Goal: Communication & Community: Participate in discussion

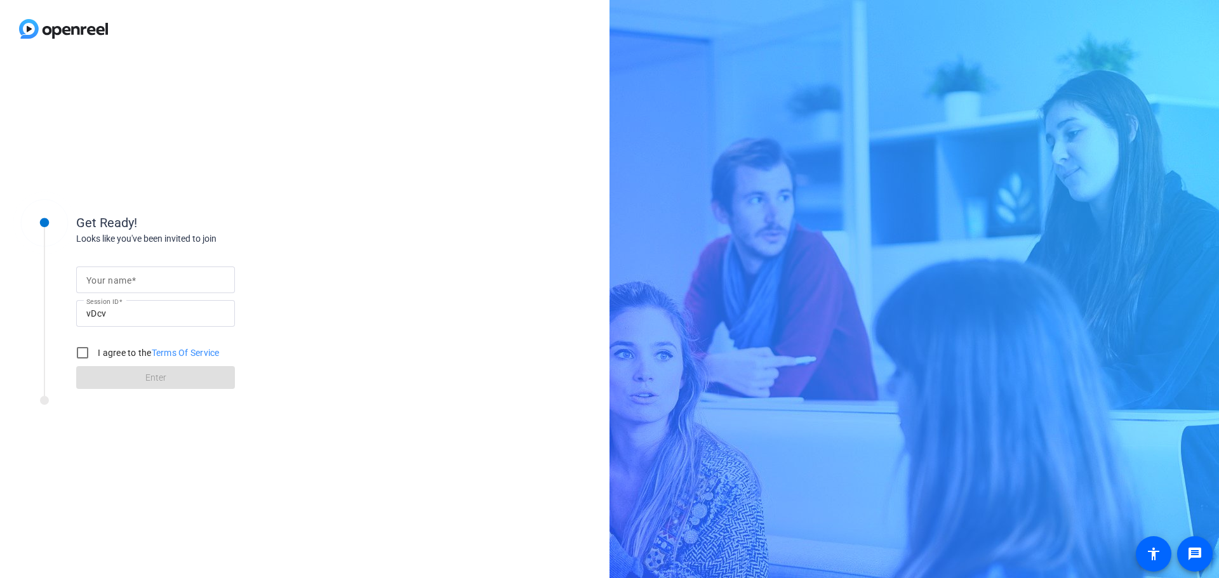
click at [171, 282] on input "Your name" at bounding box center [155, 279] width 138 height 15
type input "Marlyn Jassi"
click at [83, 349] on input "I agree to the Terms Of Service" at bounding box center [82, 352] width 25 height 25
checkbox input "true"
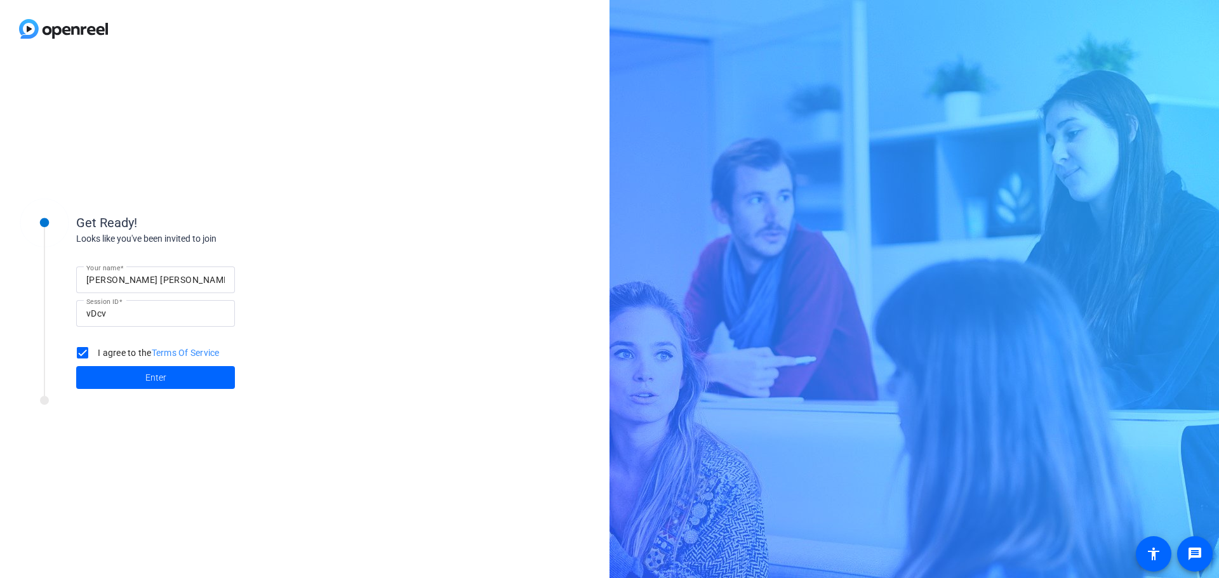
click at [173, 278] on input "Marlyn Jassi" at bounding box center [155, 279] width 138 height 15
type input "Marlyn Jasso"
click at [149, 381] on span "Enter" at bounding box center [155, 377] width 21 height 13
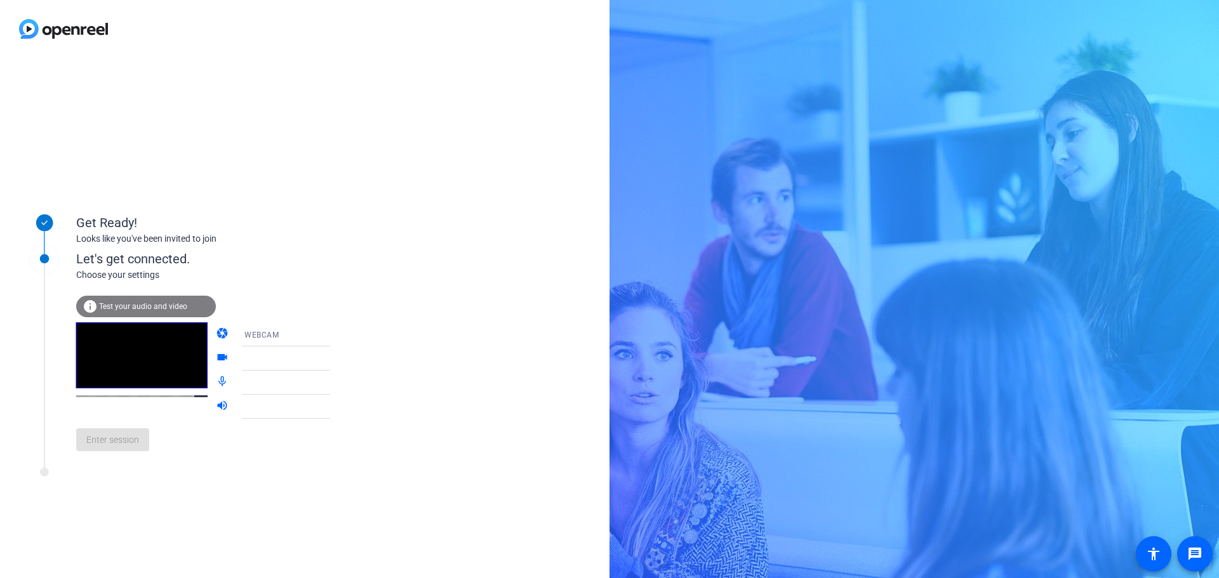
click at [152, 306] on span "Test your audio and video" at bounding box center [143, 306] width 88 height 9
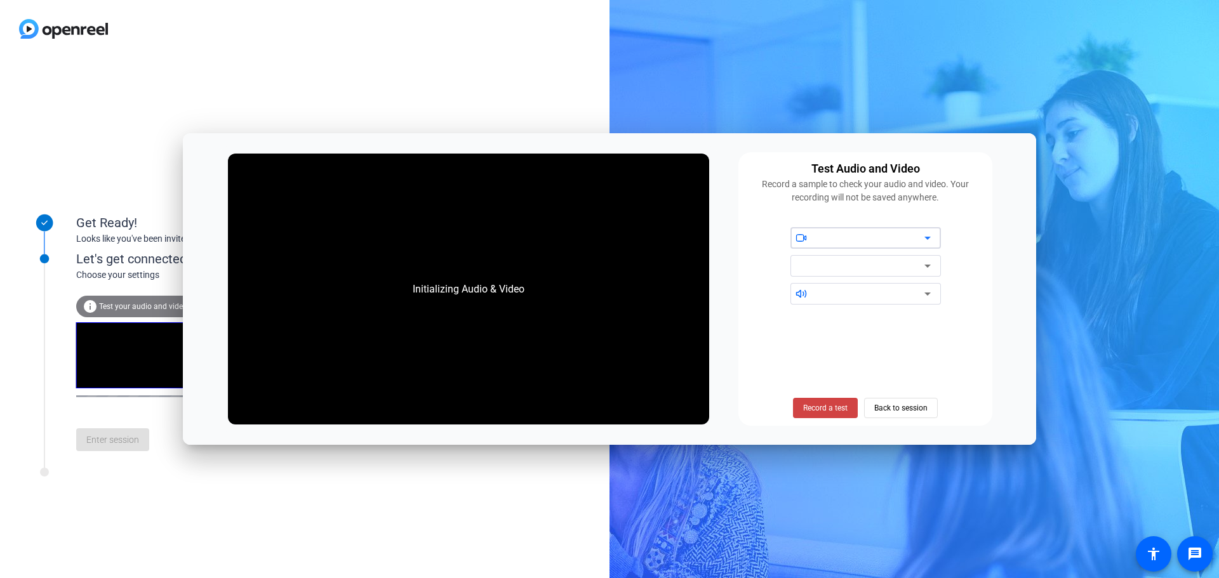
click at [842, 239] on div at bounding box center [870, 237] width 108 height 15
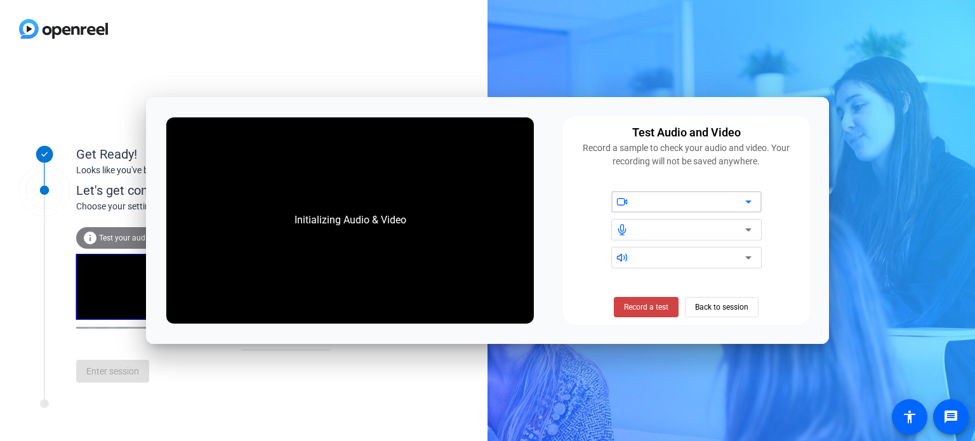
click at [736, 200] on div at bounding box center [691, 201] width 108 height 15
click at [745, 198] on icon at bounding box center [748, 201] width 15 height 15
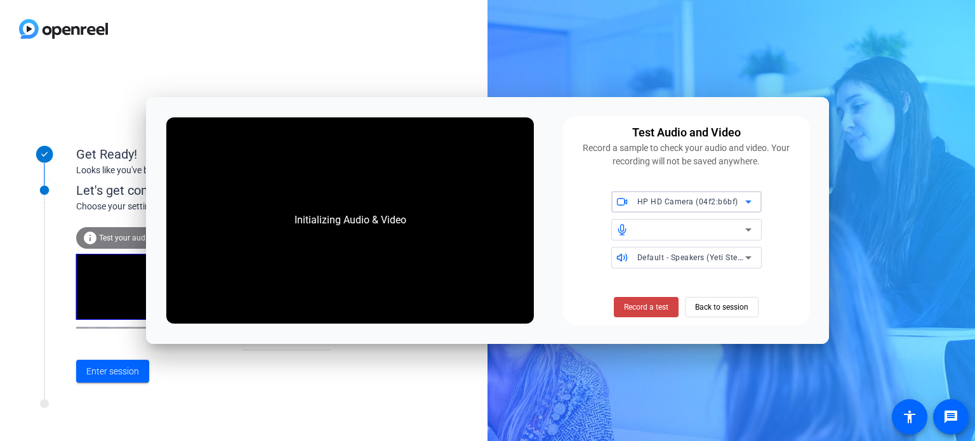
click at [752, 225] on icon at bounding box center [748, 229] width 15 height 15
click at [747, 228] on icon at bounding box center [748, 229] width 15 height 15
click at [625, 233] on icon at bounding box center [621, 229] width 11 height 11
click at [633, 309] on span "Record a test" at bounding box center [646, 307] width 44 height 11
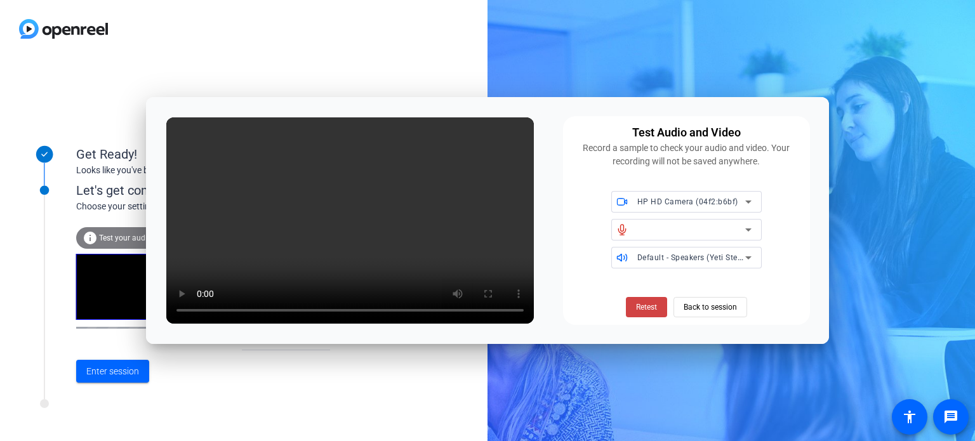
click at [734, 260] on span "Default - Speakers (Yeti Stereo Microphone)" at bounding box center [717, 257] width 161 height 10
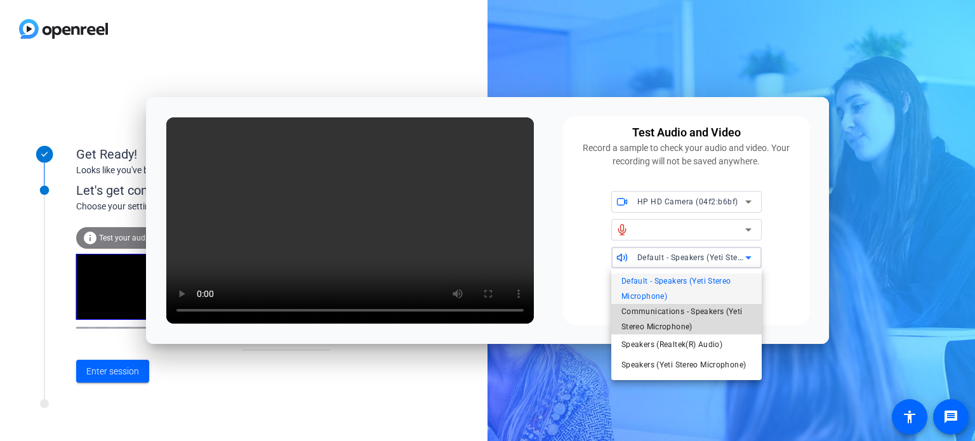
click at [721, 317] on span "Communications - Speakers (Yeti Stereo Microphone)" at bounding box center [687, 319] width 130 height 30
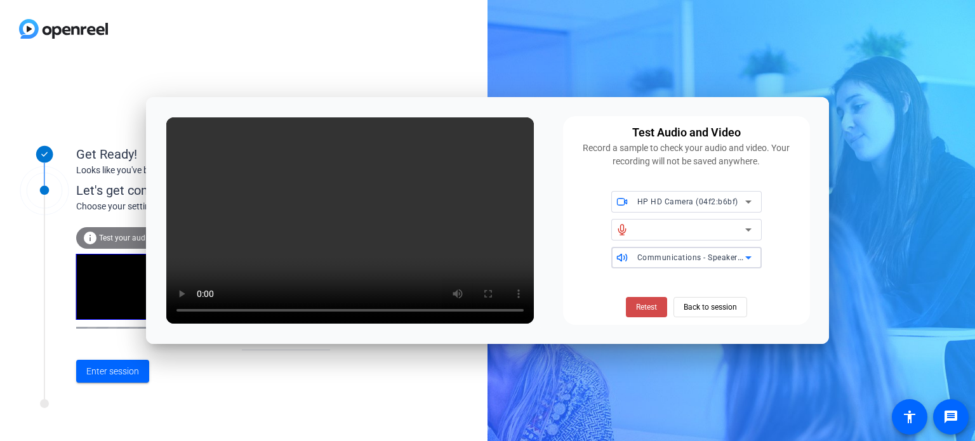
click at [639, 307] on span "Retest" at bounding box center [646, 307] width 21 height 11
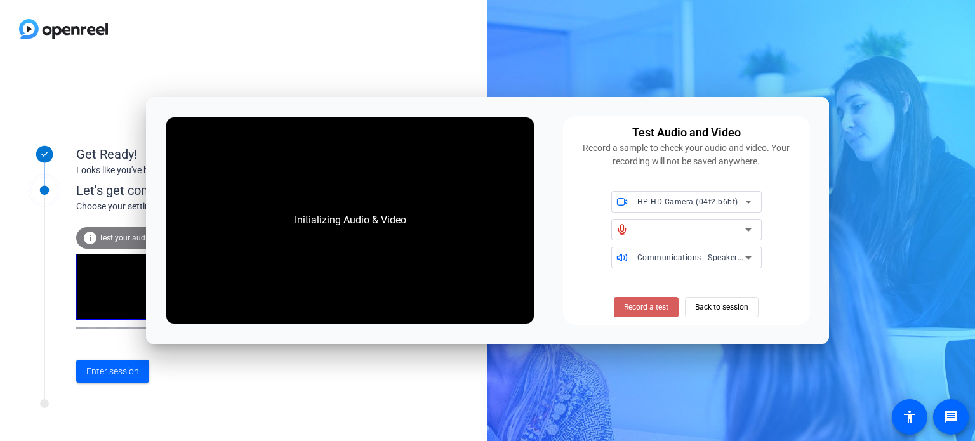
click at [641, 309] on span "Record a test" at bounding box center [646, 307] width 44 height 11
click at [641, 305] on span "Stop Testing (3s)" at bounding box center [647, 307] width 58 height 11
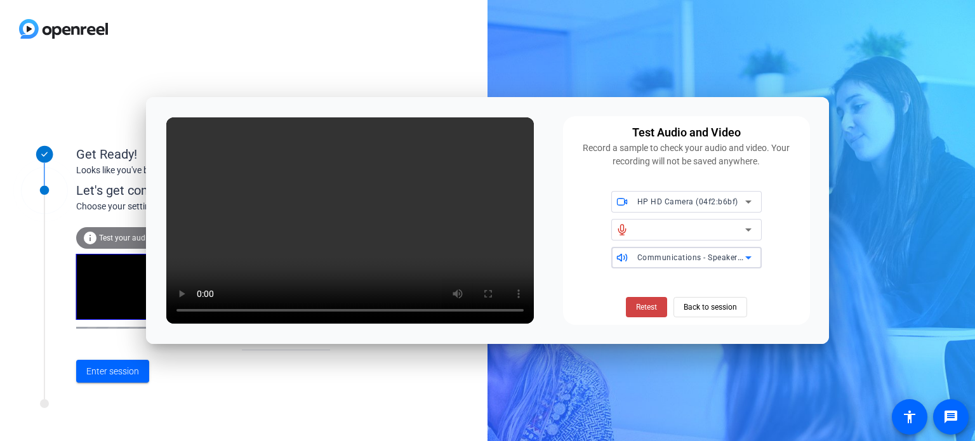
click at [640, 261] on span "Communications - Speakers (Yeti Stereo Microphone)" at bounding box center [736, 257] width 198 height 10
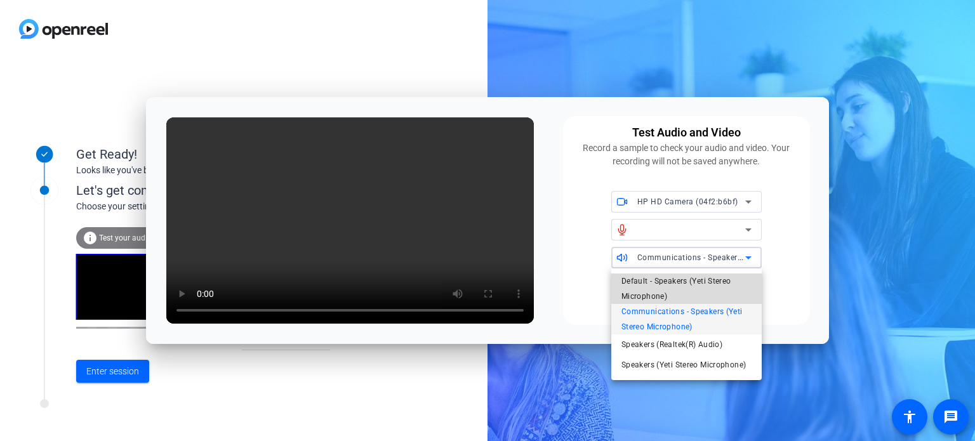
click at [646, 286] on span "Default - Speakers (Yeti Stereo Microphone)" at bounding box center [687, 289] width 130 height 30
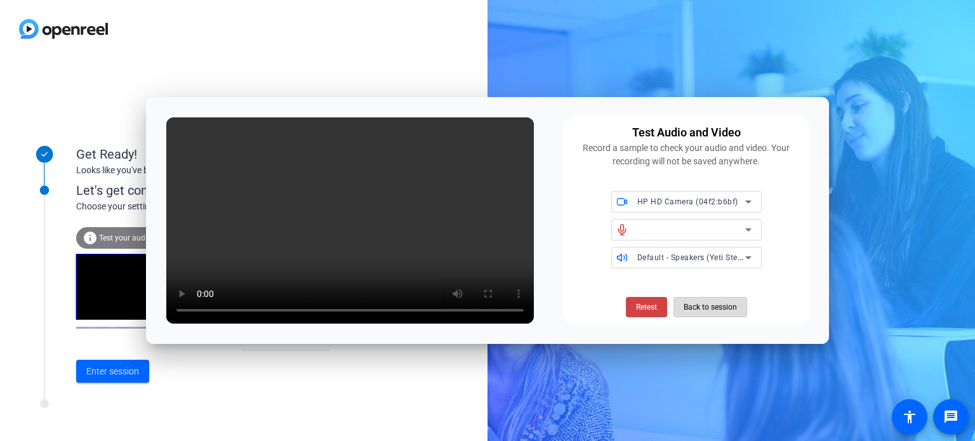
click at [702, 309] on span "Back to session" at bounding box center [710, 307] width 53 height 24
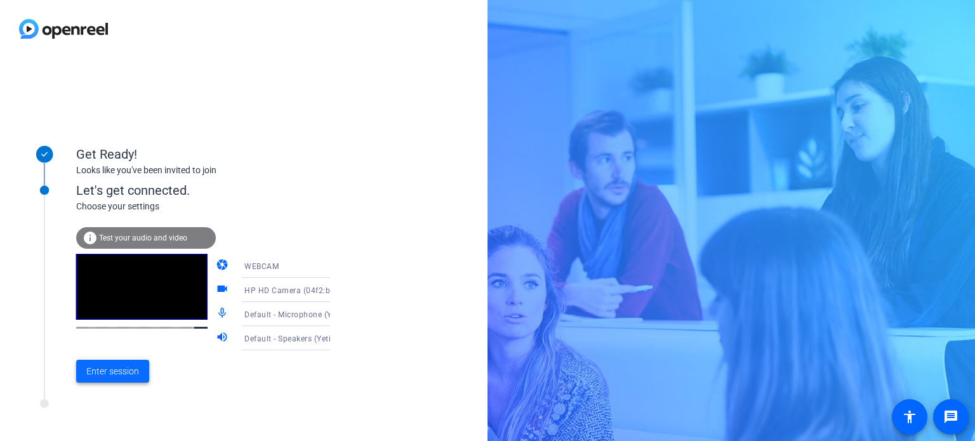
click at [136, 367] on span "Enter session" at bounding box center [112, 371] width 53 height 13
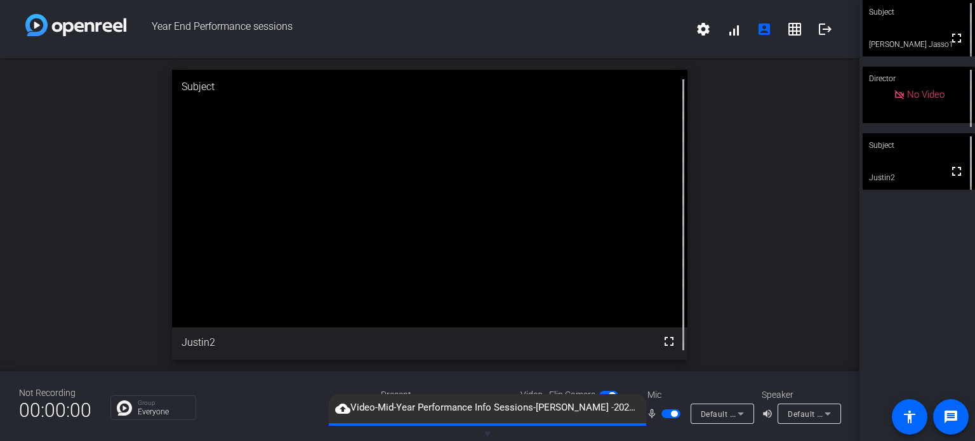
click at [799, 416] on span "Default - Speakers (Yeti Stereo Microphone)" at bounding box center [868, 414] width 161 height 10
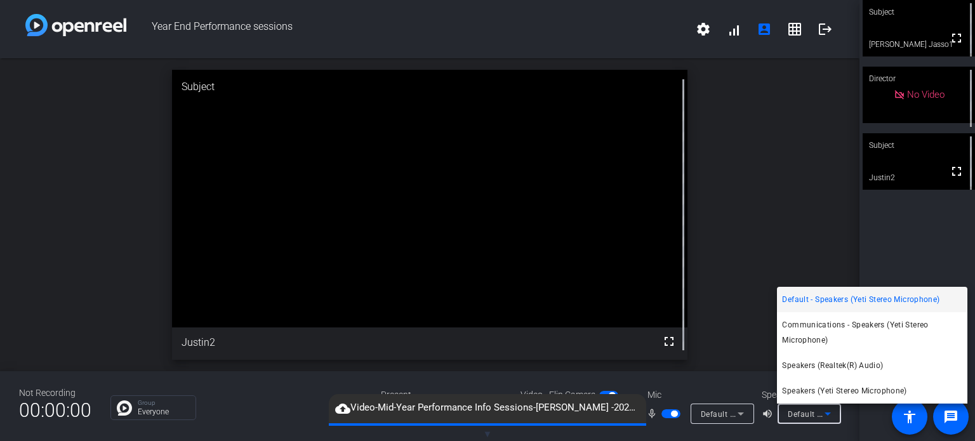
click at [125, 267] on div at bounding box center [487, 220] width 975 height 441
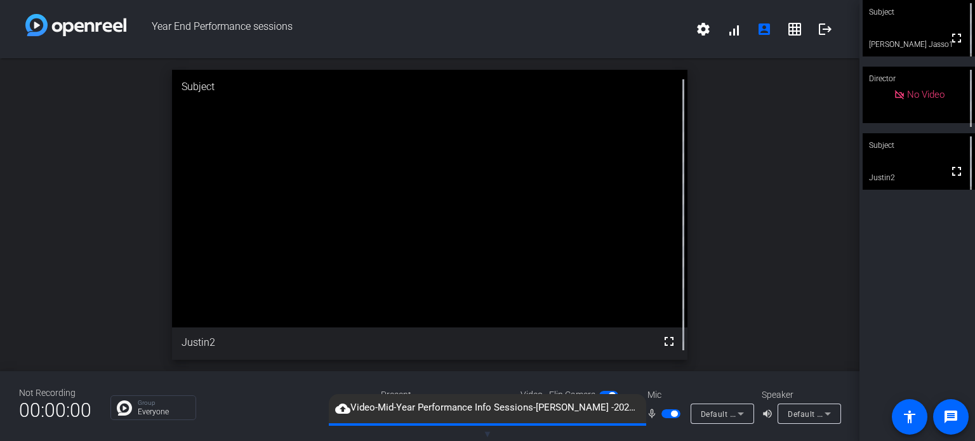
click at [785, 321] on div "open_in_new Subject fullscreen Justin2" at bounding box center [430, 214] width 860 height 313
click at [747, 410] on icon at bounding box center [740, 413] width 15 height 15
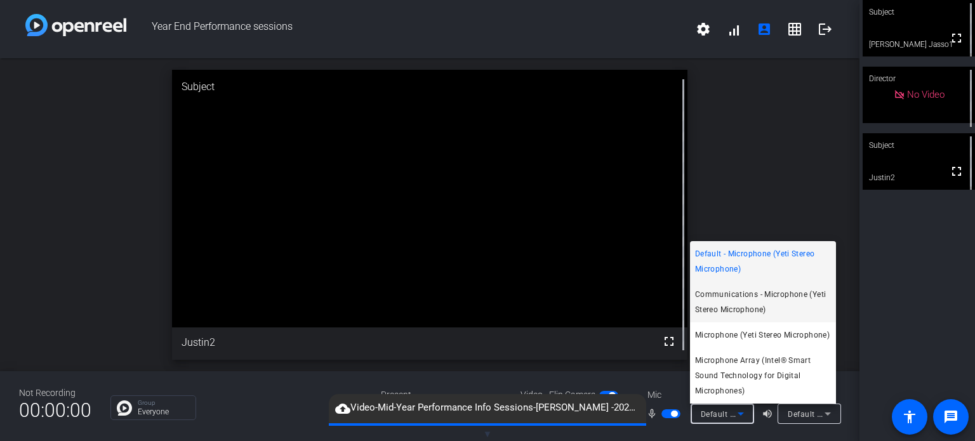
click at [745, 302] on span "Communications - Microphone (Yeti Stereo Microphone)" at bounding box center [763, 302] width 136 height 30
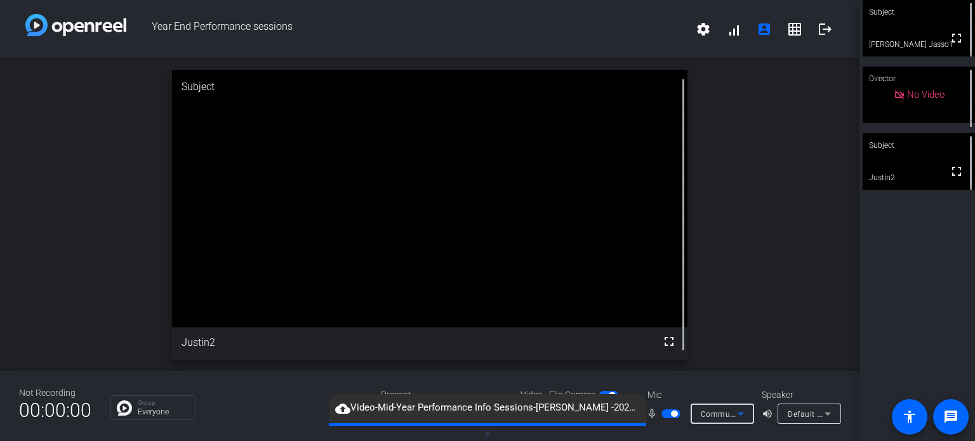
click at [272, 406] on div "Group Everyone" at bounding box center [235, 408] width 251 height 25
click at [803, 413] on span "Default - Speakers (Yeti Stereo Microphone)" at bounding box center [868, 414] width 161 height 10
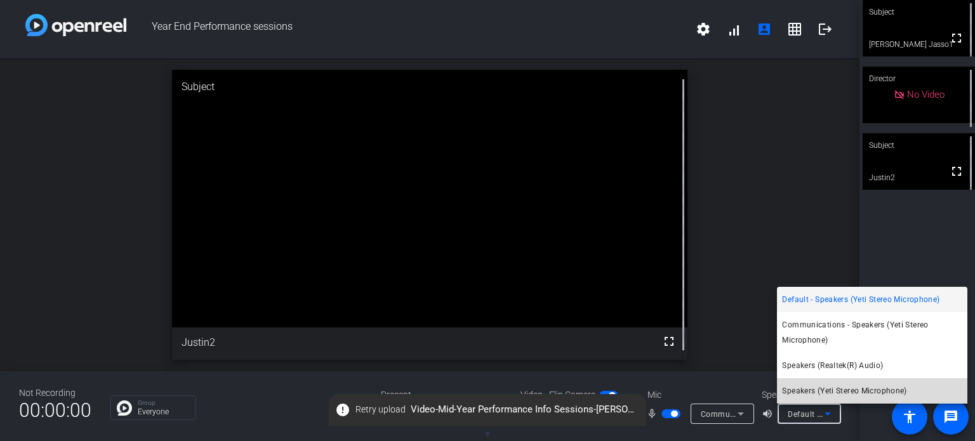
click at [816, 393] on span "Speakers (Yeti Stereo Microphone)" at bounding box center [844, 390] width 124 height 15
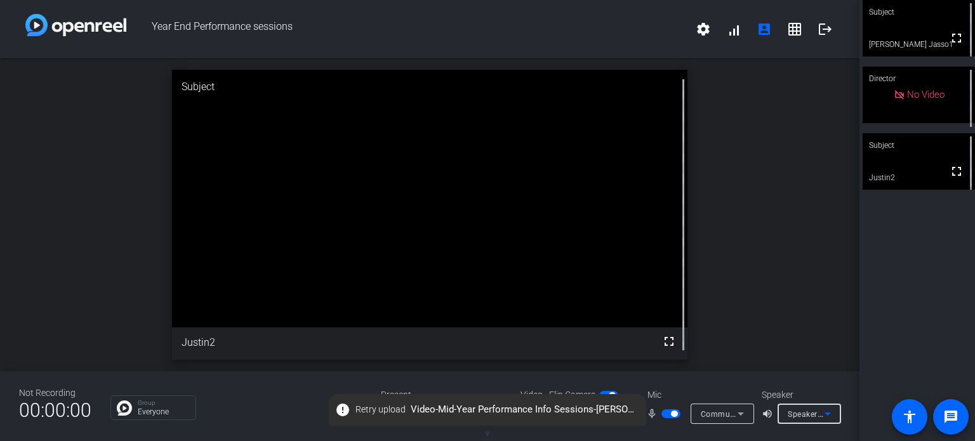
click at [253, 390] on div "Not Recording 00:00:00 Group Everyone Present screen_share_outline Source Video…" at bounding box center [430, 406] width 860 height 70
click at [257, 422] on div "Not Recording 00:00:00 Group Everyone Present screen_share_outline Source Video…" at bounding box center [430, 406] width 860 height 70
click at [359, 383] on div "Not Recording 00:00:00 Group Everyone Present screen_share_outline Source Video…" at bounding box center [430, 406] width 860 height 70
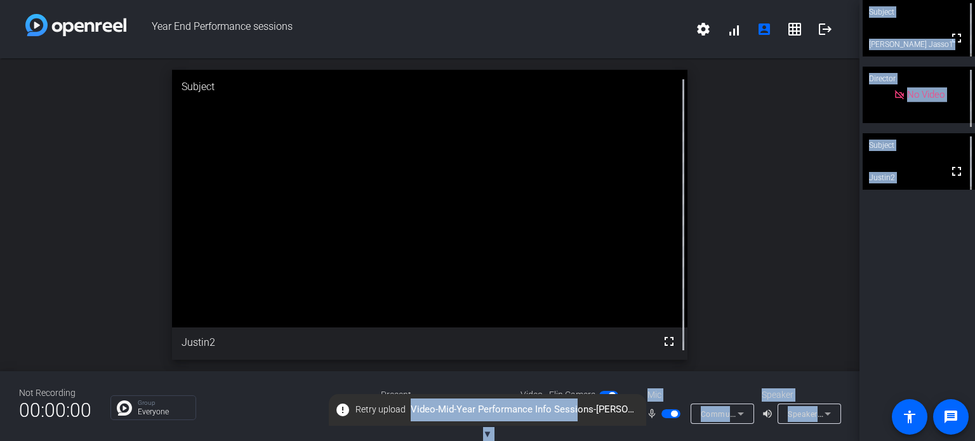
drag, startPoint x: 574, startPoint y: 409, endPoint x: 533, endPoint y: 432, distance: 46.9
click at [531, 441] on html "Accessibility Screen-Reader Guide, Feedback, and Issue Reporting | New window Y…" at bounding box center [487, 220] width 975 height 441
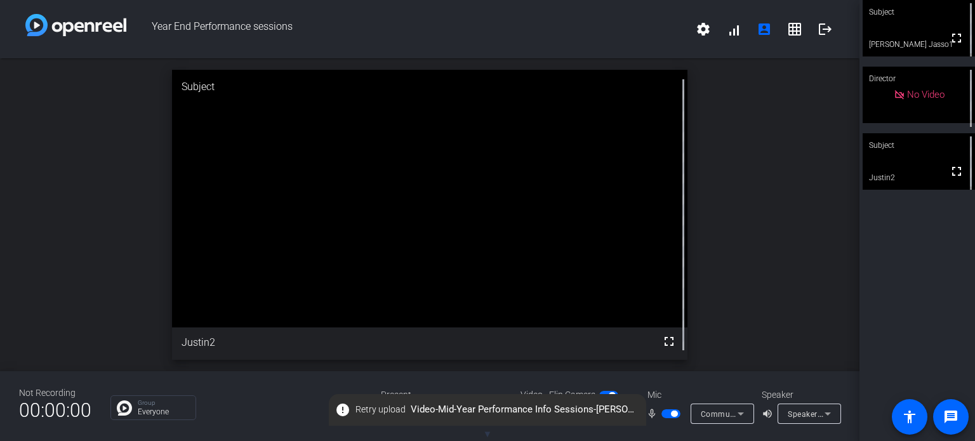
click at [500, 373] on div "Not Recording 00:00:00 Group Everyone Present screen_share_outline Source Video…" at bounding box center [430, 406] width 860 height 70
click at [736, 412] on icon at bounding box center [740, 413] width 15 height 15
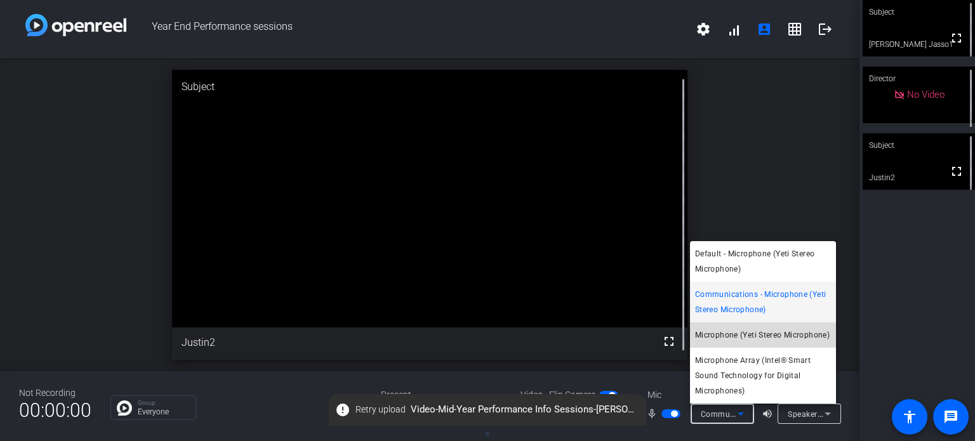
click at [724, 340] on span "Microphone (Yeti Stereo Microphone)" at bounding box center [762, 335] width 135 height 15
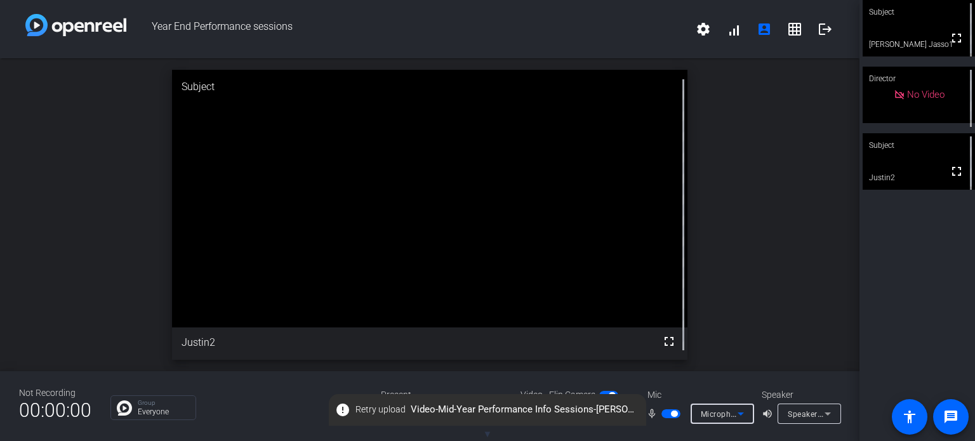
click at [735, 414] on icon at bounding box center [740, 413] width 15 height 15
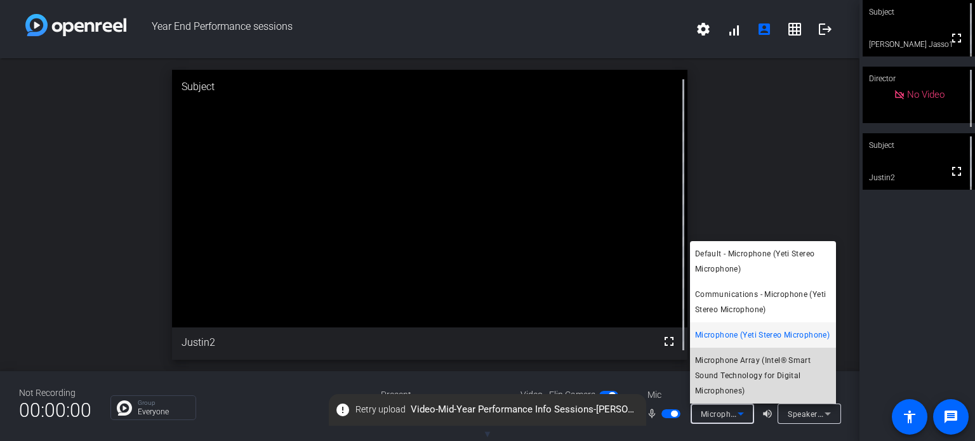
click at [744, 374] on span "Microphone Array (Intel® Smart Sound Technology for Digital Microphones)" at bounding box center [763, 376] width 136 height 46
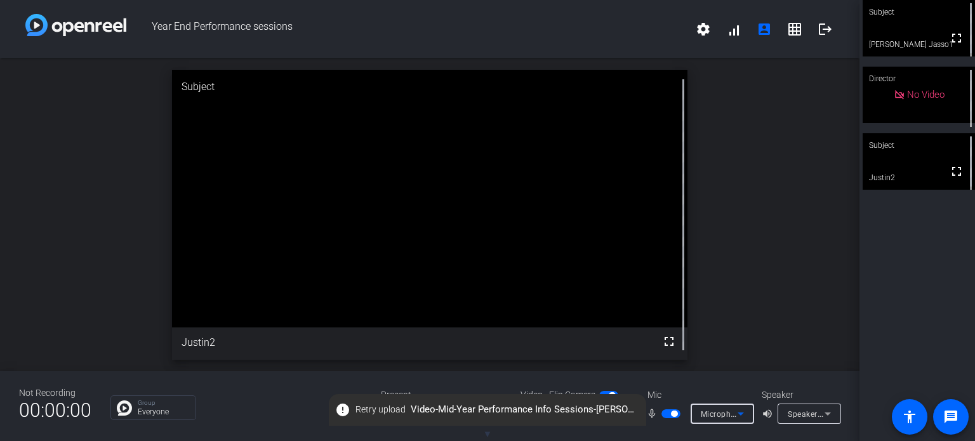
click at [736, 415] on icon at bounding box center [740, 413] width 15 height 15
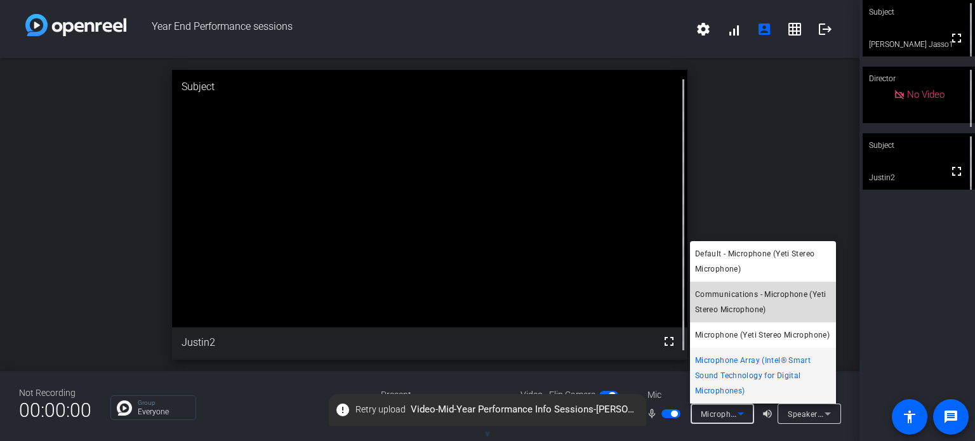
click at [745, 297] on span "Communications - Microphone (Yeti Stereo Microphone)" at bounding box center [763, 302] width 136 height 30
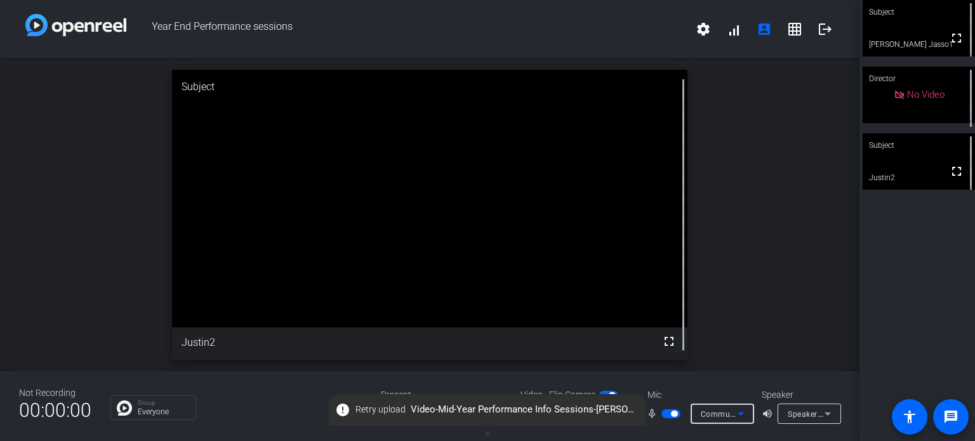
click at [275, 408] on div "Group Everyone" at bounding box center [235, 408] width 251 height 25
click at [740, 413] on icon at bounding box center [741, 414] width 6 height 3
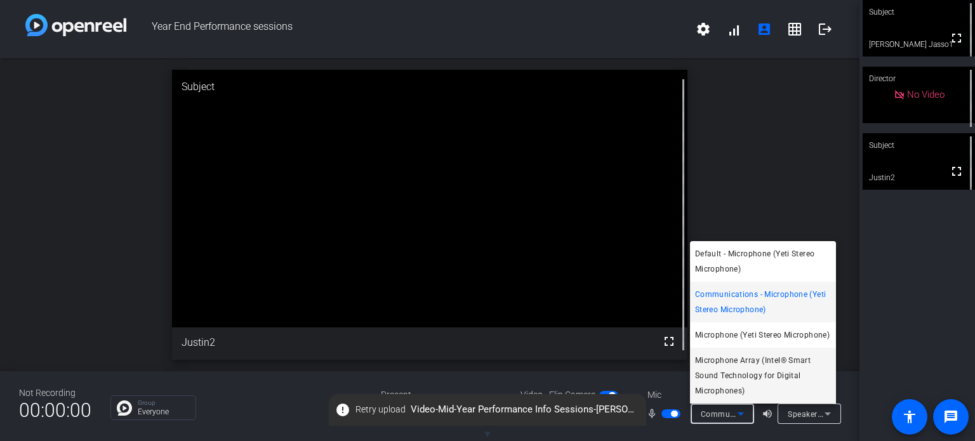
click at [735, 376] on span "Microphone Array (Intel® Smart Sound Technology for Digital Microphones)" at bounding box center [763, 376] width 136 height 46
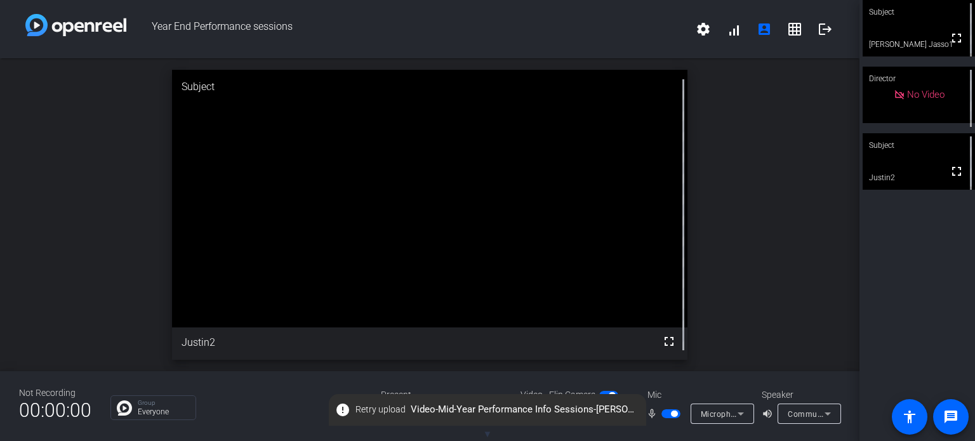
click at [743, 413] on icon at bounding box center [740, 413] width 15 height 15
click at [388, 411] on span "Retry upload" at bounding box center [381, 409] width 50 height 13
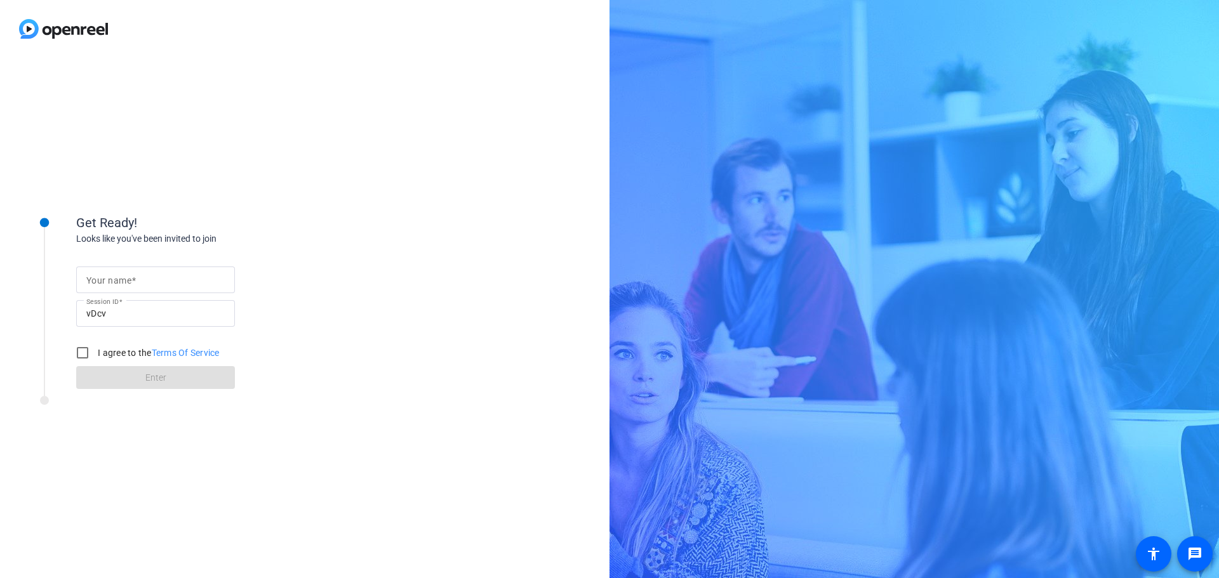
click at [153, 272] on input "Your name" at bounding box center [155, 279] width 138 height 15
type input "Marlyn Jasso"
click at [76, 356] on input "I agree to the Terms Of Service" at bounding box center [82, 352] width 25 height 25
checkbox input "true"
click at [117, 374] on span at bounding box center [155, 378] width 159 height 30
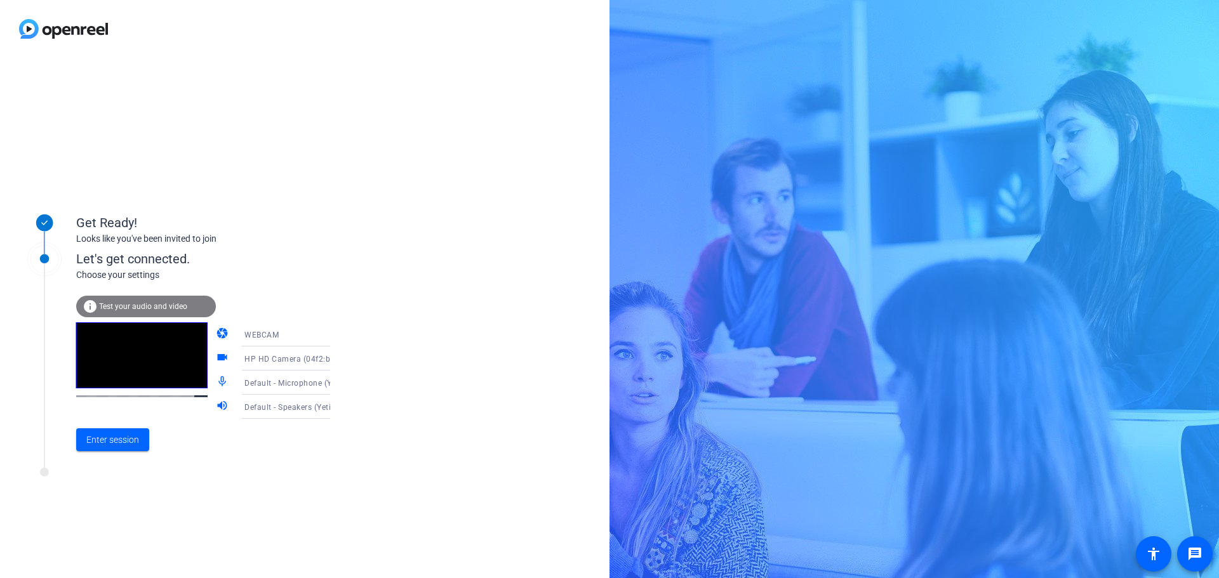
click at [281, 363] on span "HP HD Camera (04f2:b6bf)" at bounding box center [294, 359] width 101 height 10
click at [298, 381] on span "HP HD Camera (04f2:b6bf)" at bounding box center [276, 391] width 98 height 30
click at [335, 383] on icon at bounding box center [342, 382] width 15 height 15
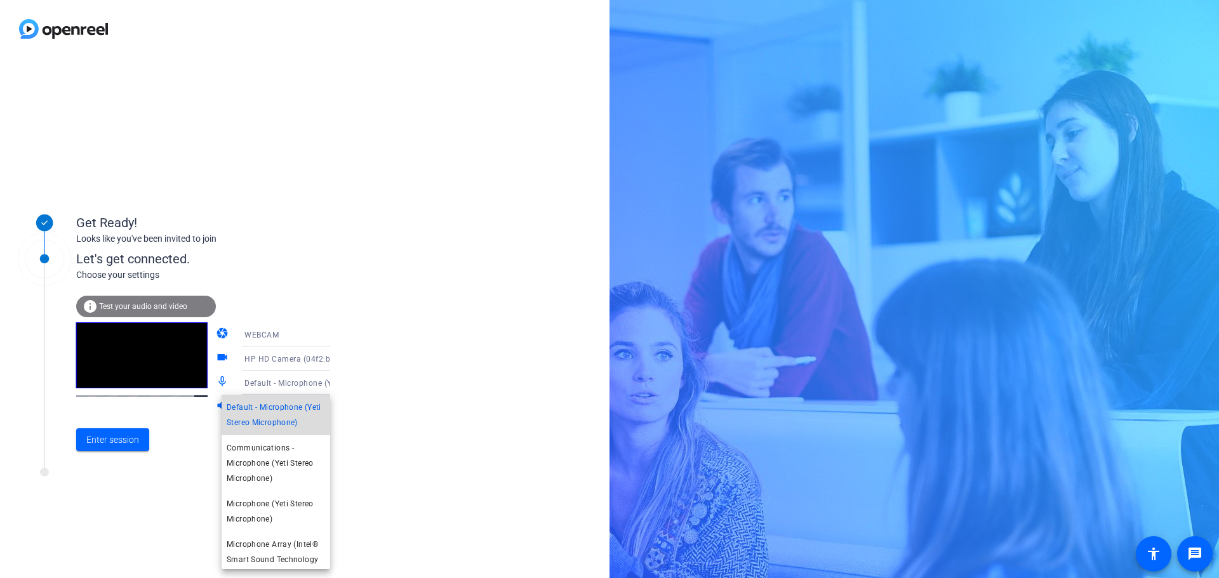
click at [286, 418] on span "Default - Microphone (Yeti Stereo Microphone)" at bounding box center [276, 415] width 98 height 30
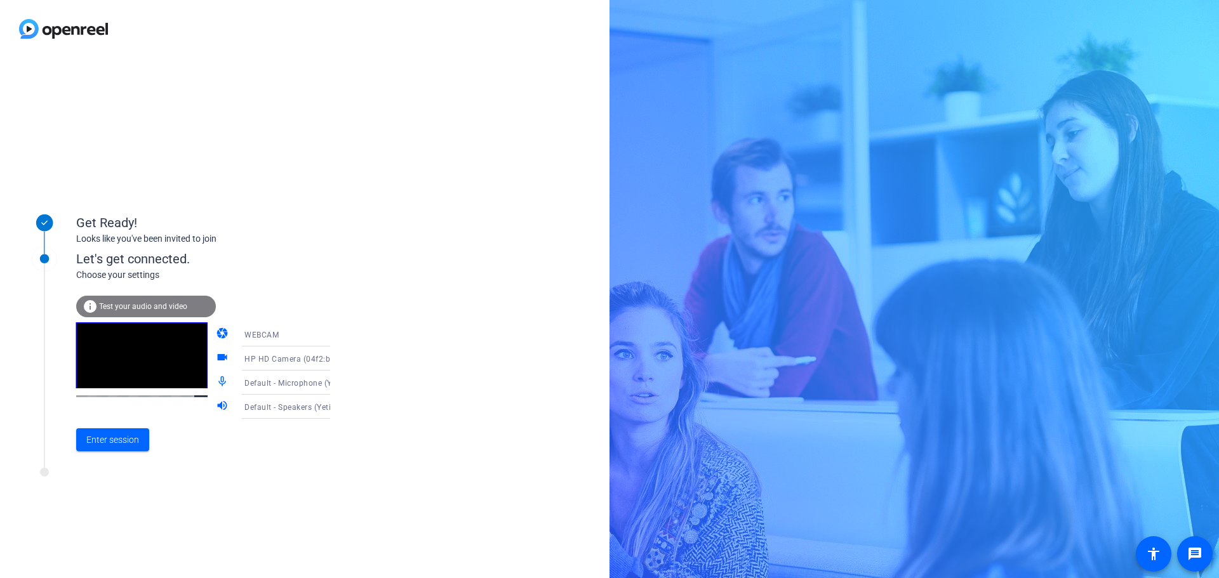
click at [274, 410] on span "Default - Speakers (Yeti Stereo Microphone)" at bounding box center [324, 407] width 161 height 10
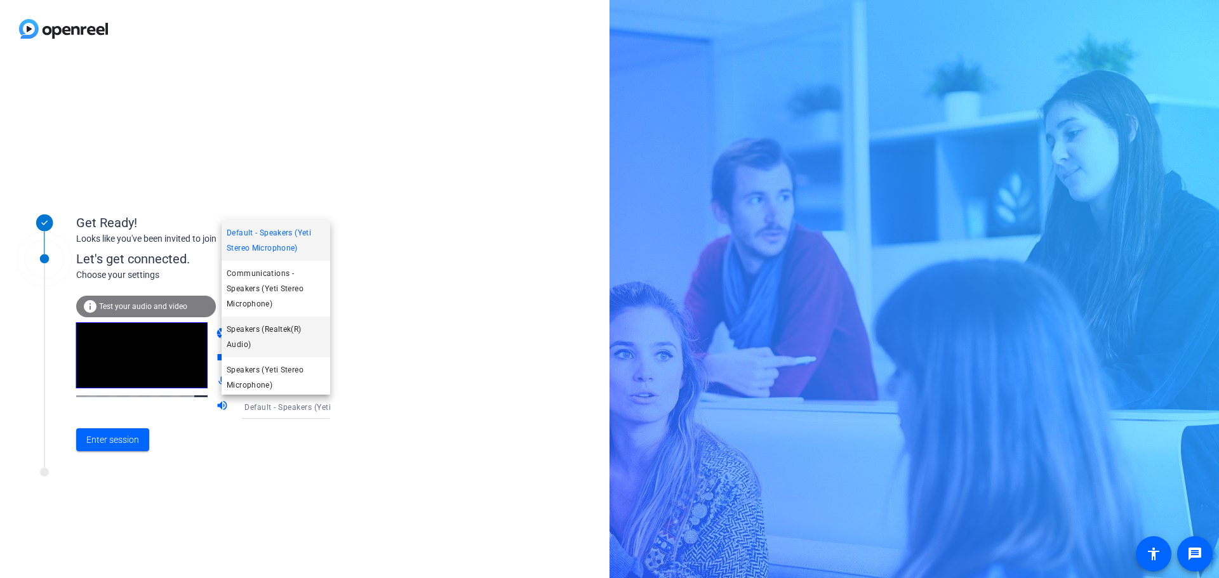
click at [270, 345] on span "Speakers (Realtek(R) Audio)" at bounding box center [276, 337] width 98 height 30
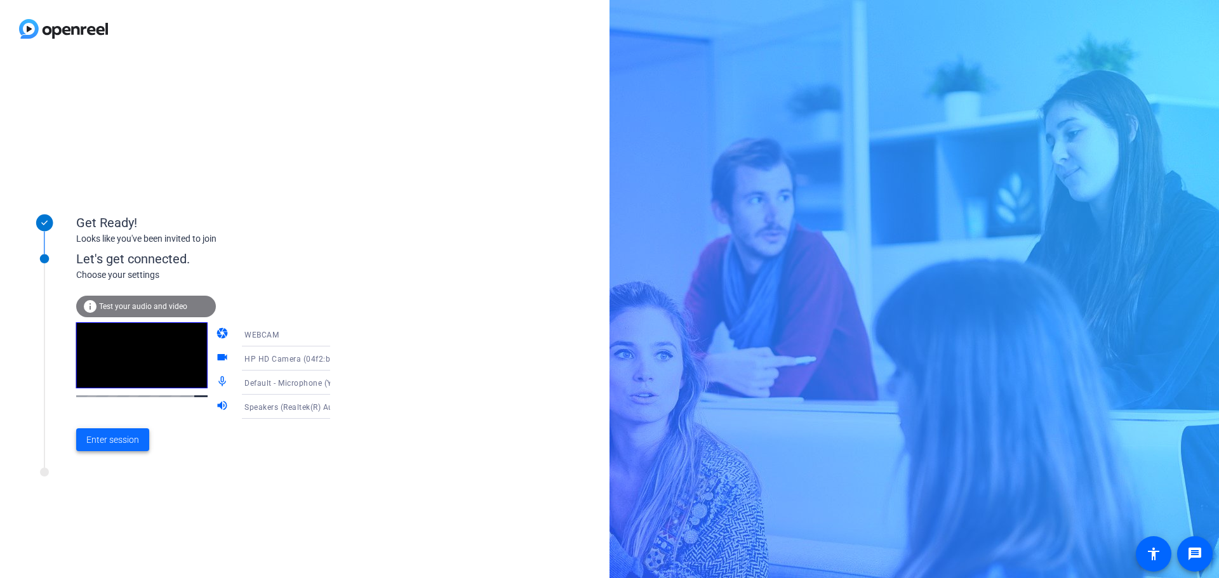
click at [109, 441] on span "Enter session" at bounding box center [112, 440] width 53 height 13
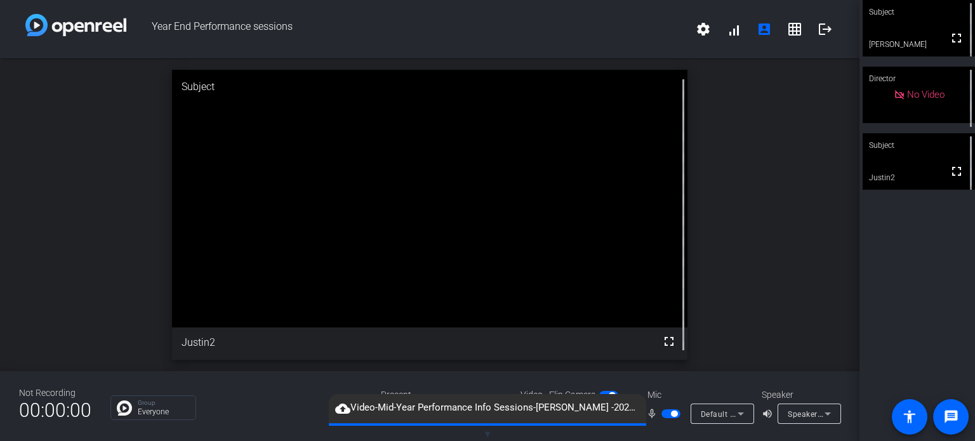
click at [714, 411] on span "Default - Microphone (Yeti Stereo Microphone)" at bounding box center [786, 414] width 171 height 10
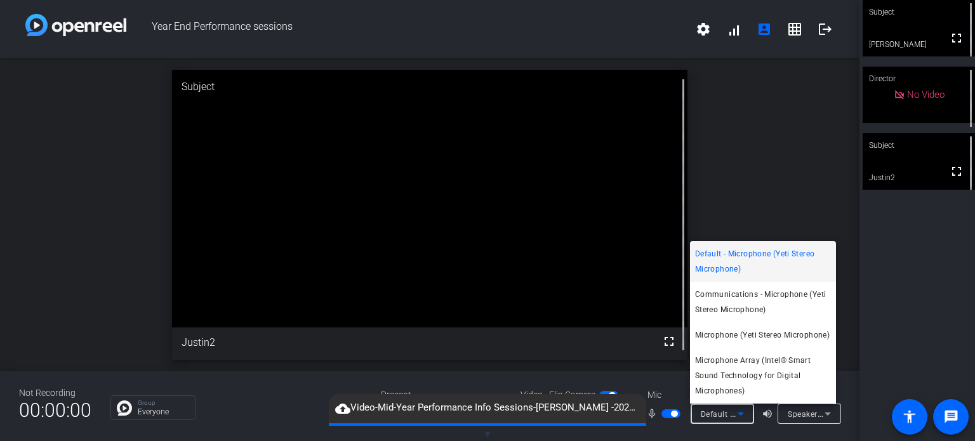
click at [705, 376] on span "Microphone Array (Intel® Smart Sound Technology for Digital Microphones)" at bounding box center [763, 376] width 136 height 46
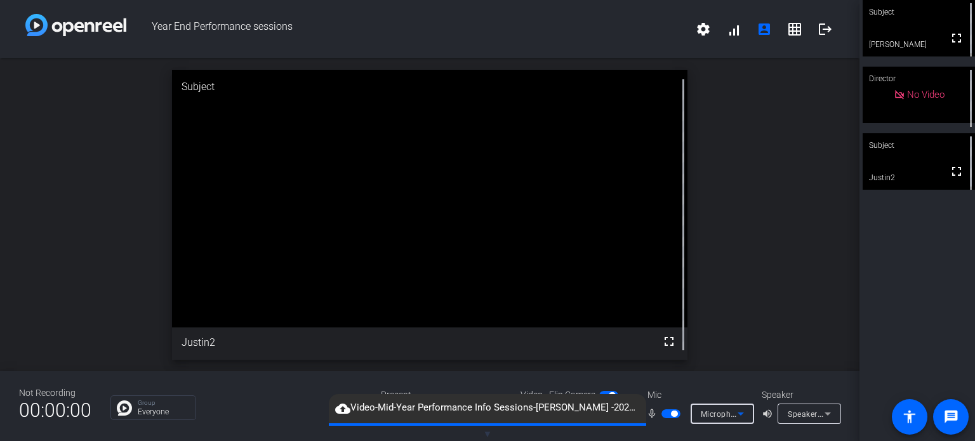
click at [722, 416] on span "Microphone Array (Intel® Smart Sound Technology for Digital Microphones)" at bounding box center [841, 414] width 281 height 10
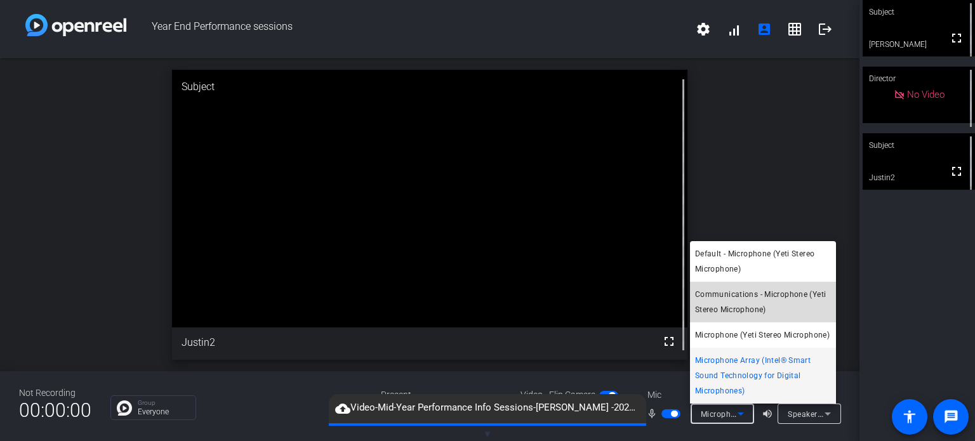
click at [735, 300] on span "Communications - Microphone (Yeti Stereo Microphone)" at bounding box center [763, 302] width 136 height 30
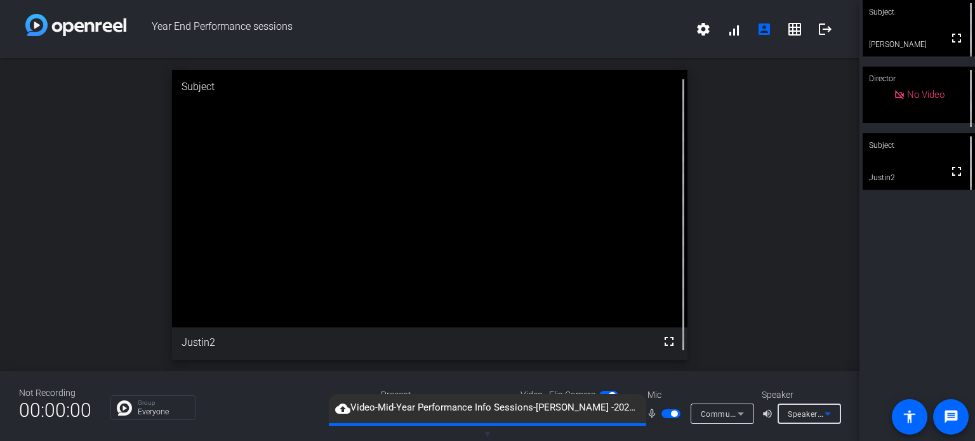
click at [795, 416] on span "Speakers (Realtek(R) Audio)" at bounding box center [839, 414] width 103 height 10
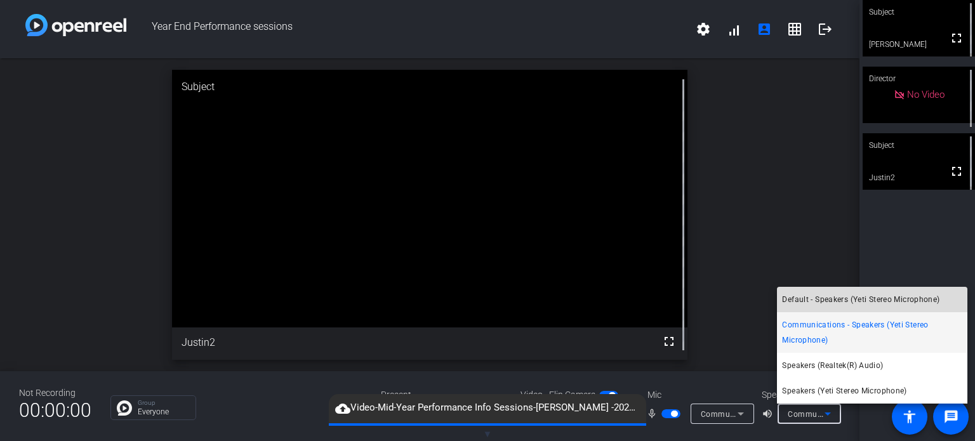
click at [808, 302] on span "Default - Speakers (Yeti Stereo Microphone)" at bounding box center [860, 299] width 157 height 15
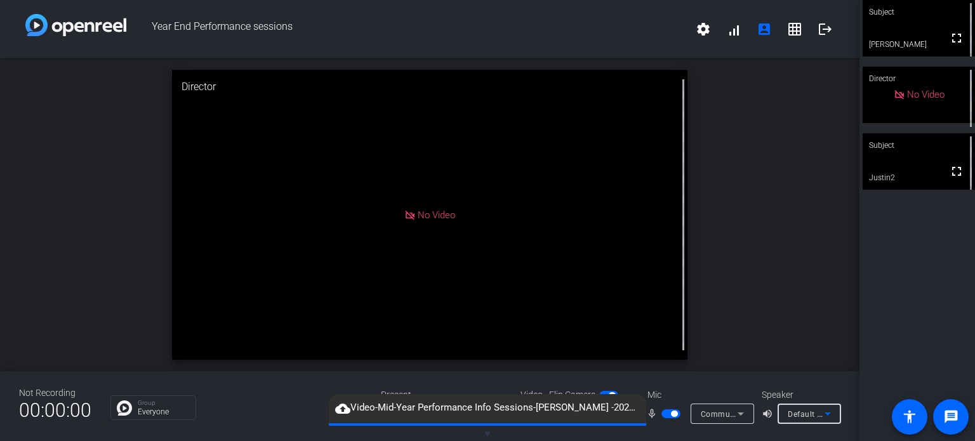
click at [796, 416] on span "Default - Speakers (Yeti Stereo Microphone)" at bounding box center [868, 414] width 161 height 10
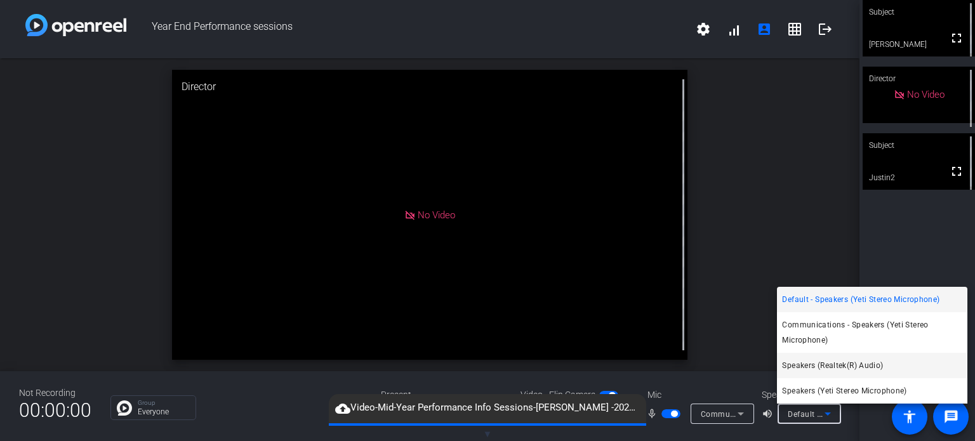
click at [808, 366] on span "Speakers (Realtek(R) Audio)" at bounding box center [832, 365] width 101 height 15
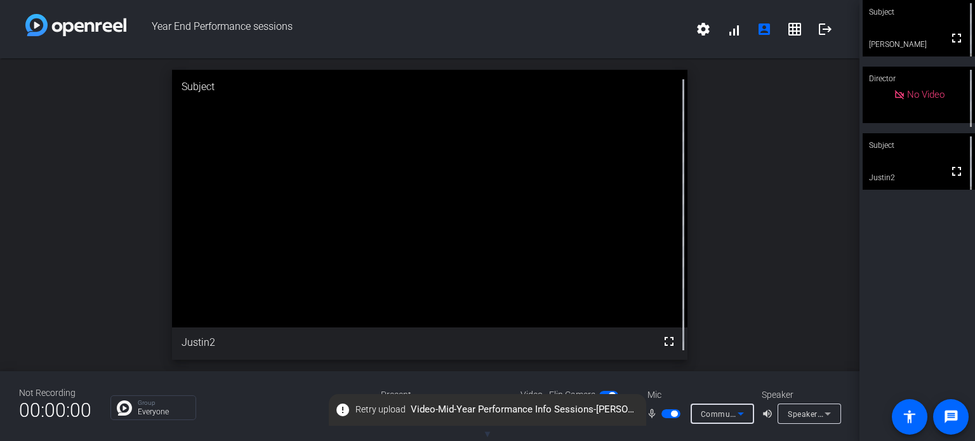
click at [721, 416] on span "Communications - Microphone (Yeti Stereo Microphone)" at bounding box center [805, 414] width 208 height 10
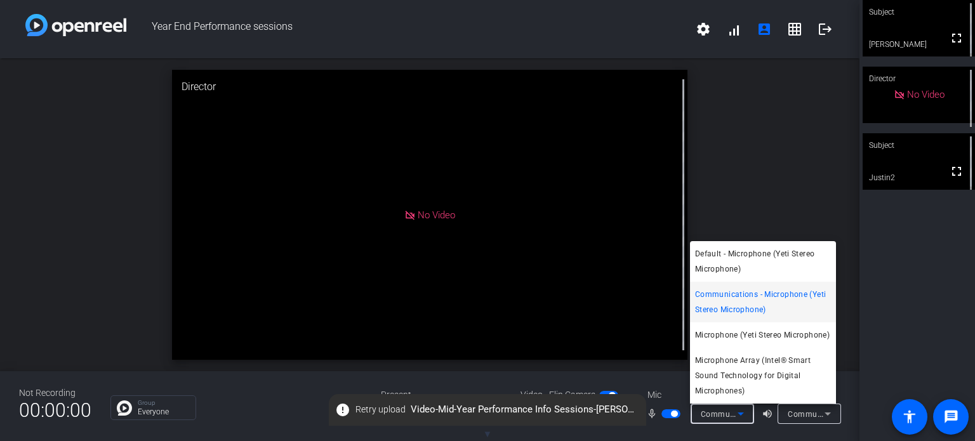
click at [258, 407] on div at bounding box center [487, 220] width 975 height 441
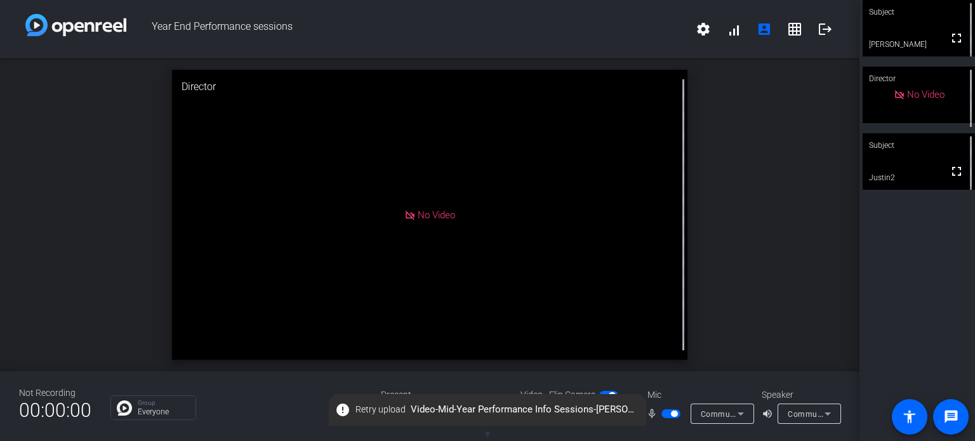
click at [804, 410] on span "Communications - Speakers (Yeti Stereo Microphone)" at bounding box center [887, 414] width 198 height 10
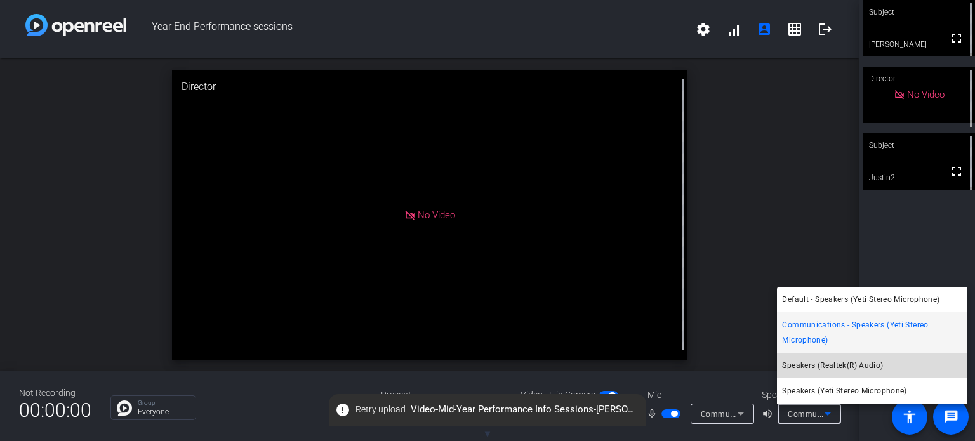
click at [804, 368] on span "Speakers (Realtek(R) Audio)" at bounding box center [832, 365] width 101 height 15
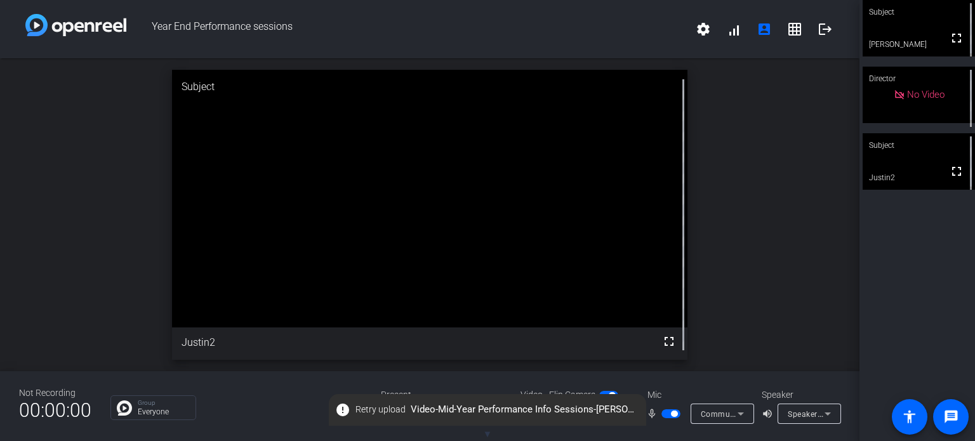
click at [683, 375] on div "Not Recording 00:00:00 Group Everyone Present screen_share_outline Source Video…" at bounding box center [430, 406] width 860 height 70
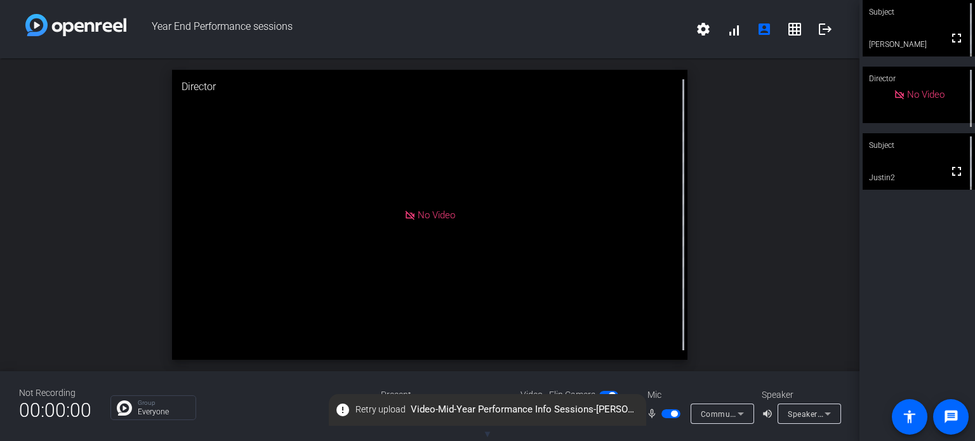
click at [830, 411] on icon at bounding box center [827, 413] width 15 height 15
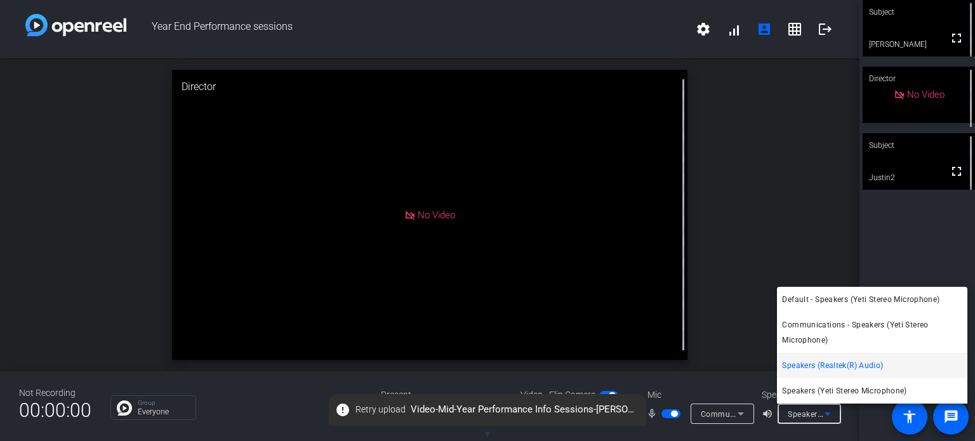
click at [731, 374] on div at bounding box center [487, 220] width 975 height 441
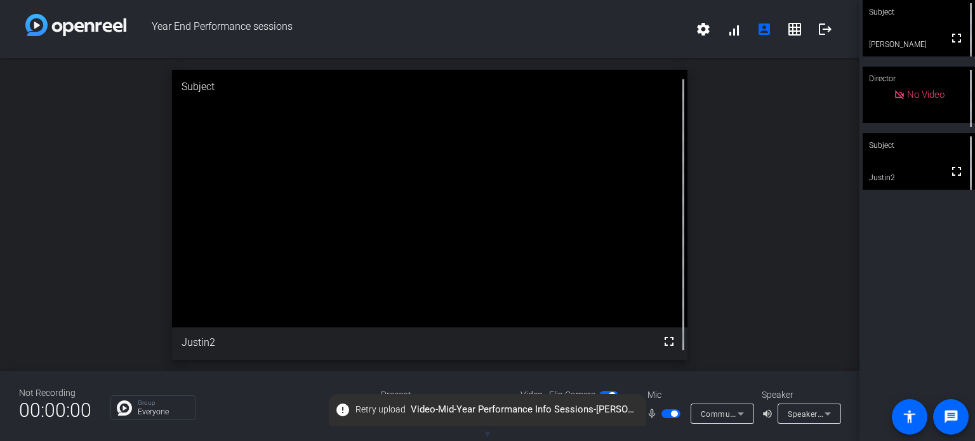
click at [735, 410] on icon at bounding box center [740, 413] width 15 height 15
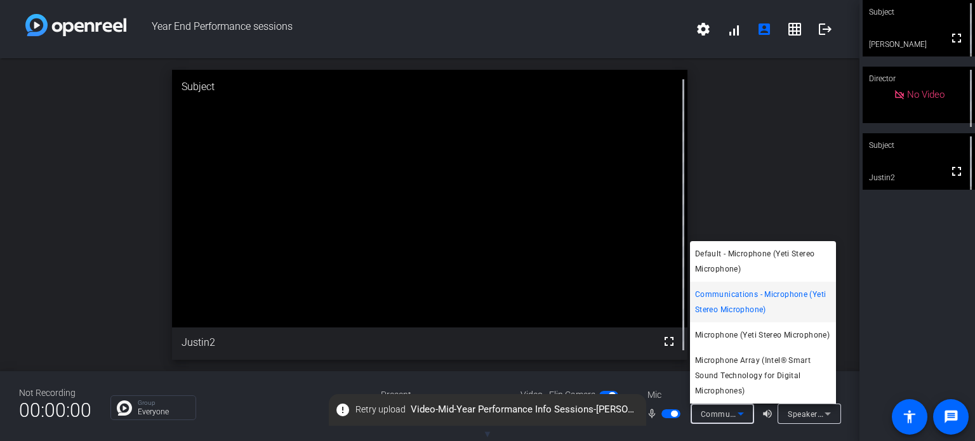
click at [910, 328] on div at bounding box center [487, 220] width 975 height 441
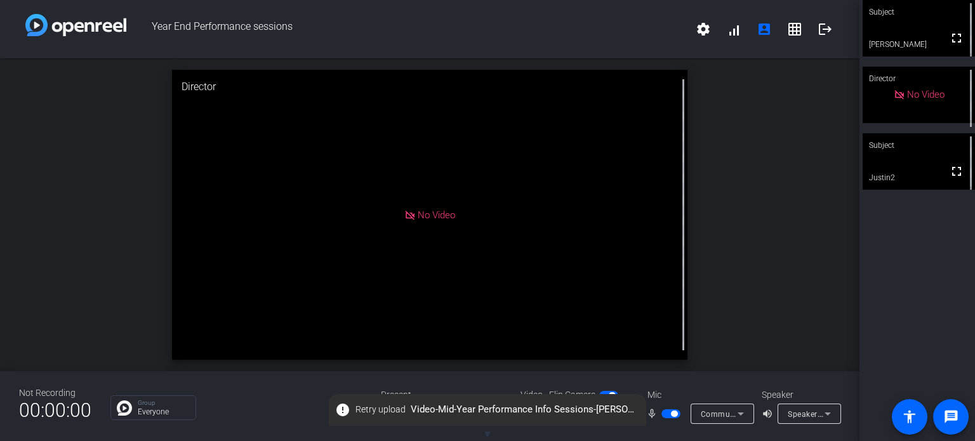
click at [244, 390] on div "Not Recording 00:00:00 Group Everyone Present screen_share_outline Source Video…" at bounding box center [430, 406] width 860 height 70
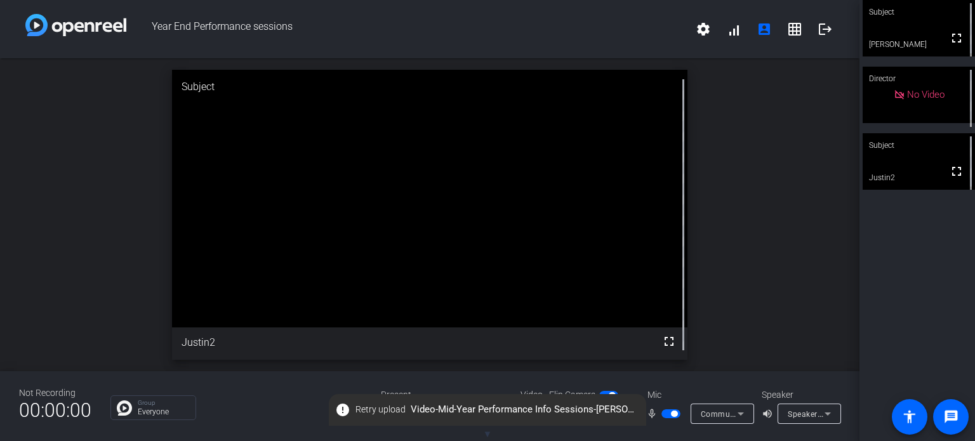
click at [828, 414] on icon at bounding box center [828, 414] width 6 height 3
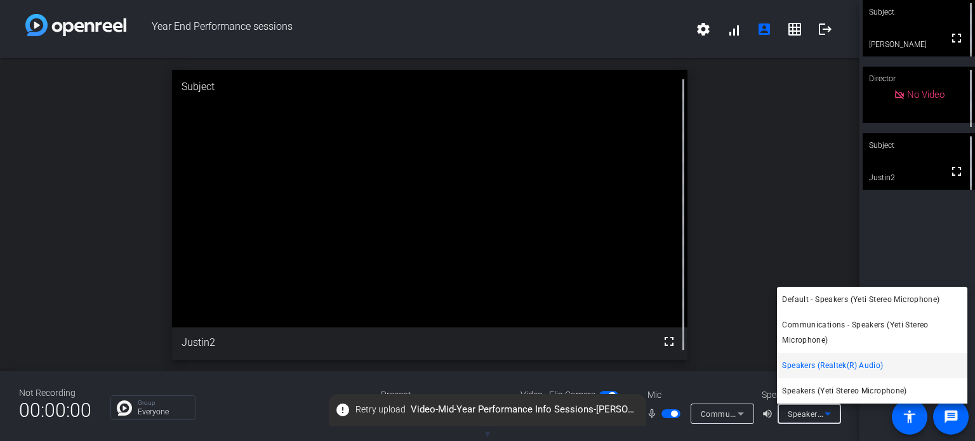
click at [782, 237] on div at bounding box center [487, 220] width 975 height 441
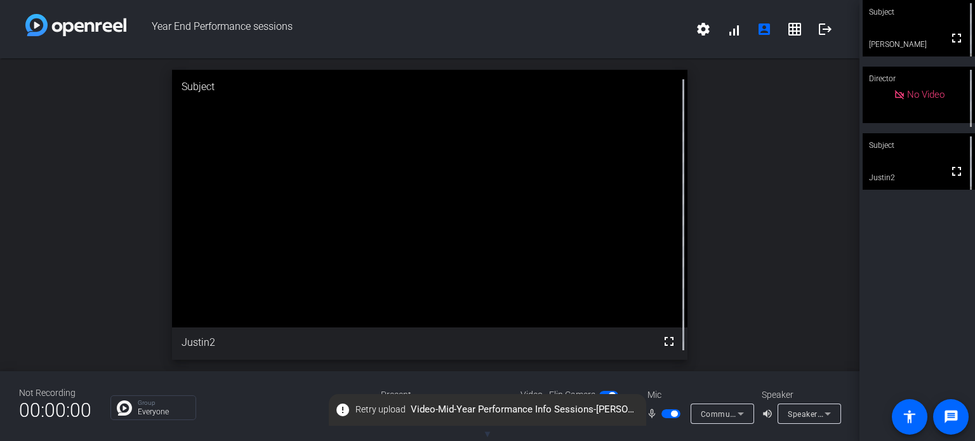
click at [834, 411] on icon at bounding box center [827, 413] width 15 height 15
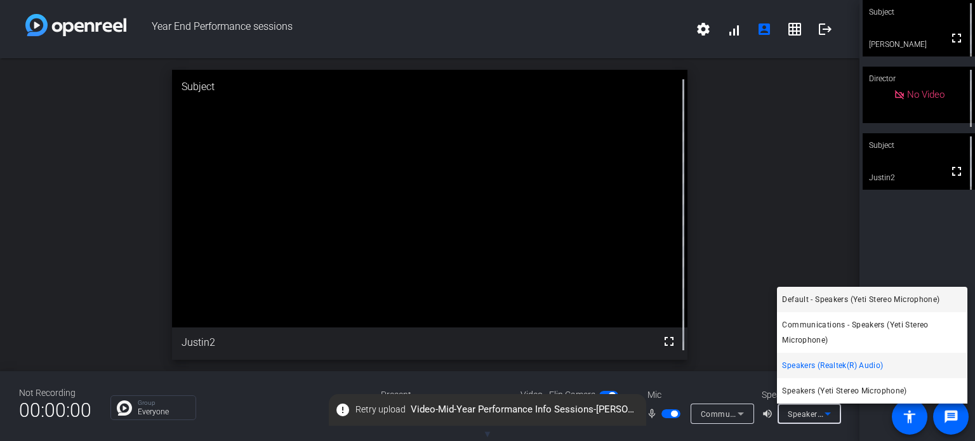
click at [820, 300] on span "Default - Speakers (Yeti Stereo Microphone)" at bounding box center [860, 299] width 157 height 15
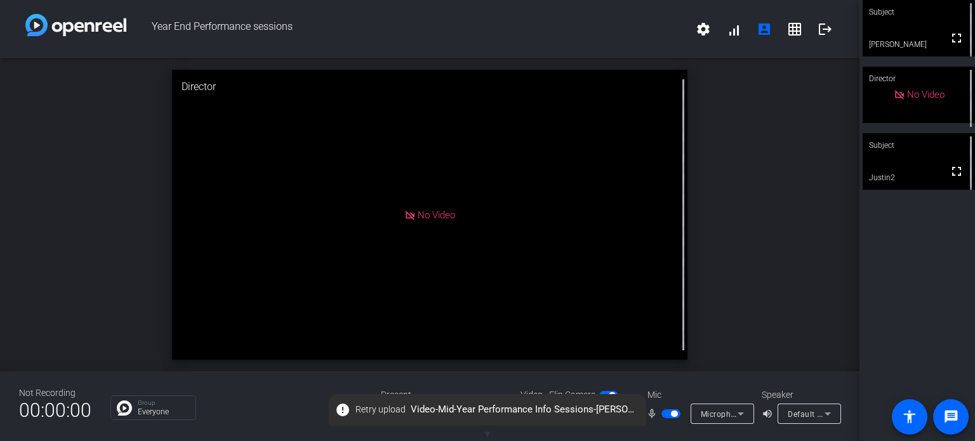
click at [756, 136] on div "open_in_new Director No Video" at bounding box center [430, 214] width 860 height 313
click at [735, 416] on icon at bounding box center [740, 413] width 15 height 15
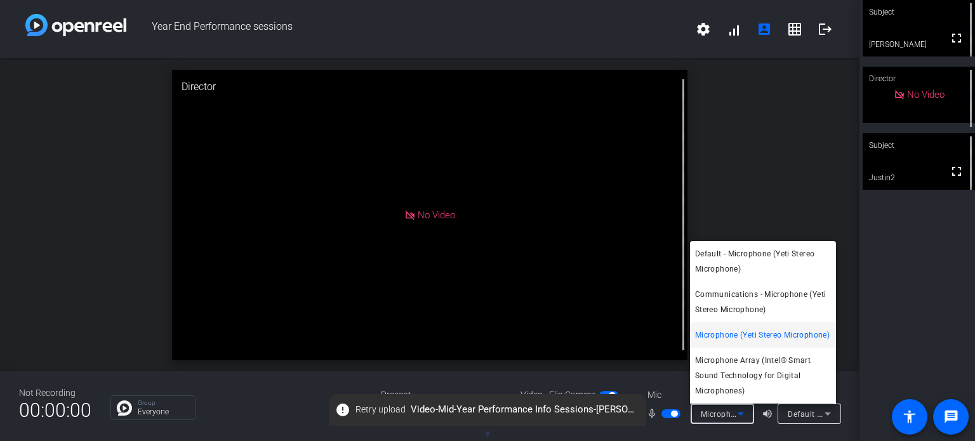
click at [767, 147] on div at bounding box center [487, 220] width 975 height 441
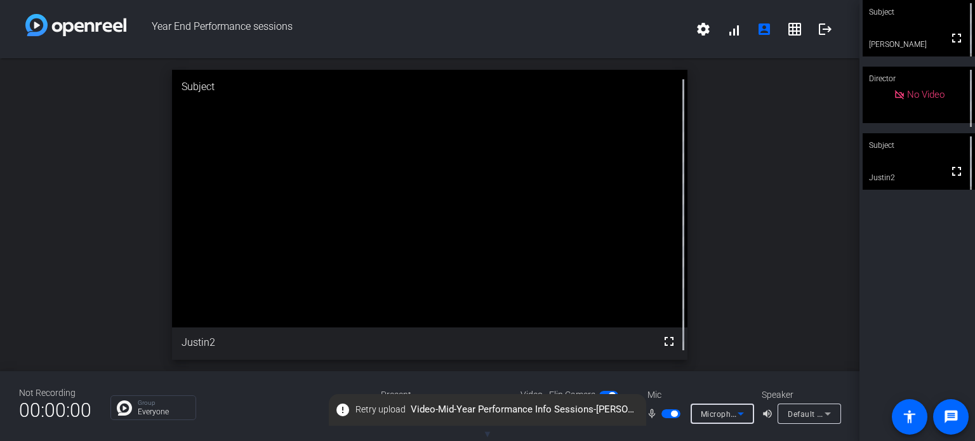
click at [745, 416] on icon at bounding box center [740, 413] width 15 height 15
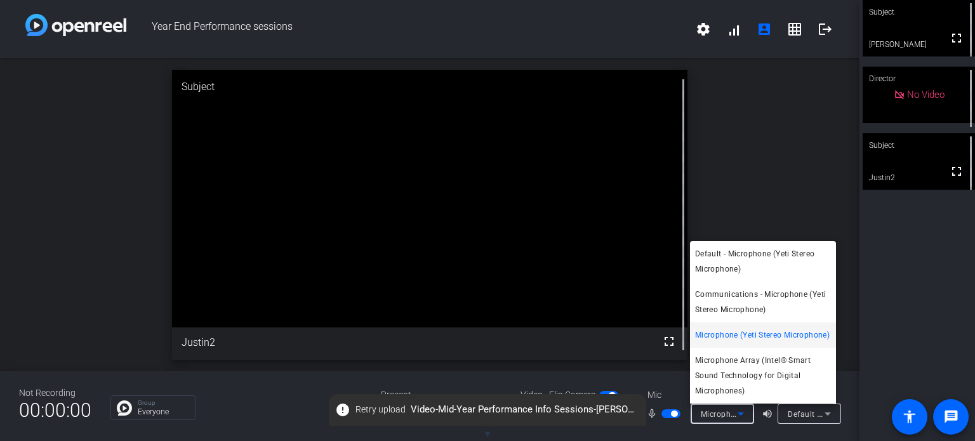
click at [763, 192] on div at bounding box center [487, 220] width 975 height 441
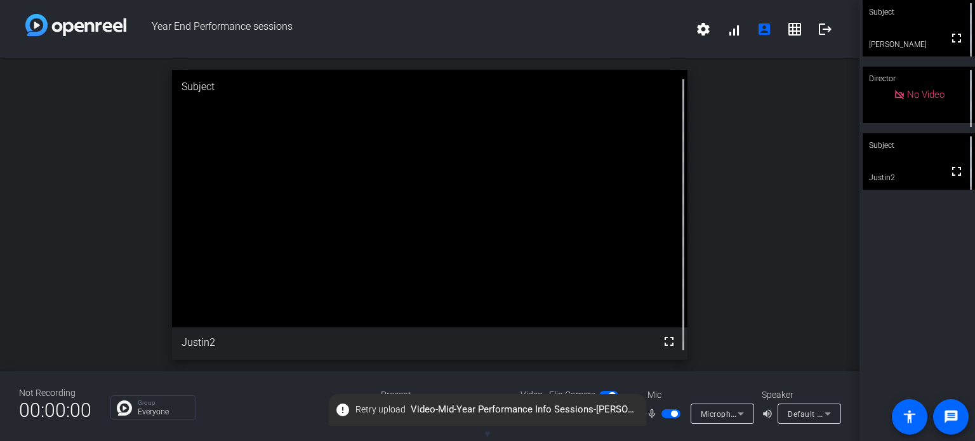
click at [833, 418] on icon at bounding box center [827, 413] width 15 height 15
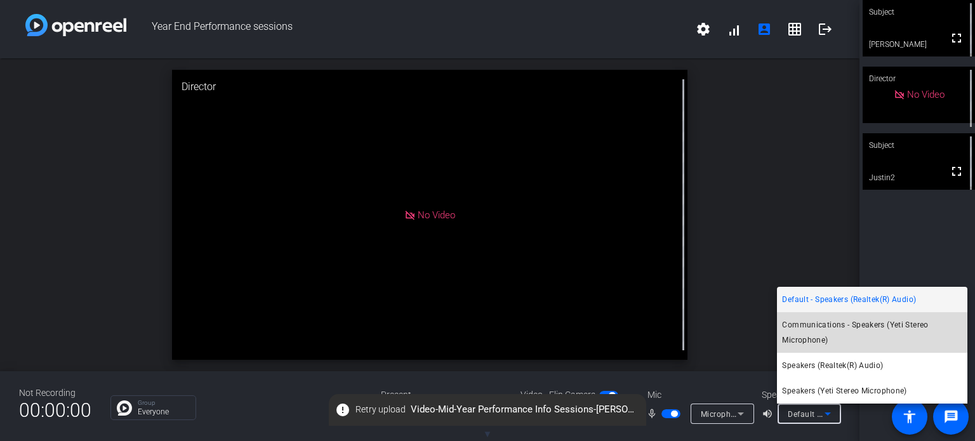
click at [843, 341] on span "Communications - Speakers (Yeti Stereo Microphone)" at bounding box center [872, 332] width 180 height 30
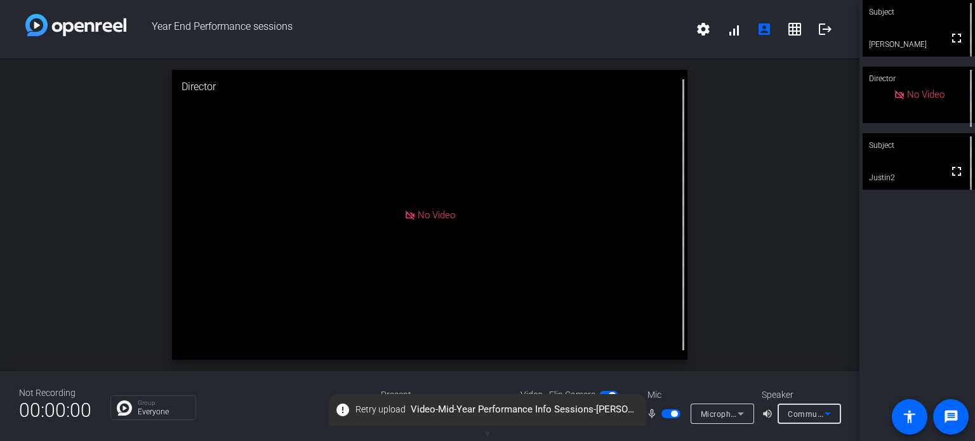
click at [811, 417] on span "Communications - Speakers (Yeti Stereo Microphone)" at bounding box center [887, 414] width 198 height 10
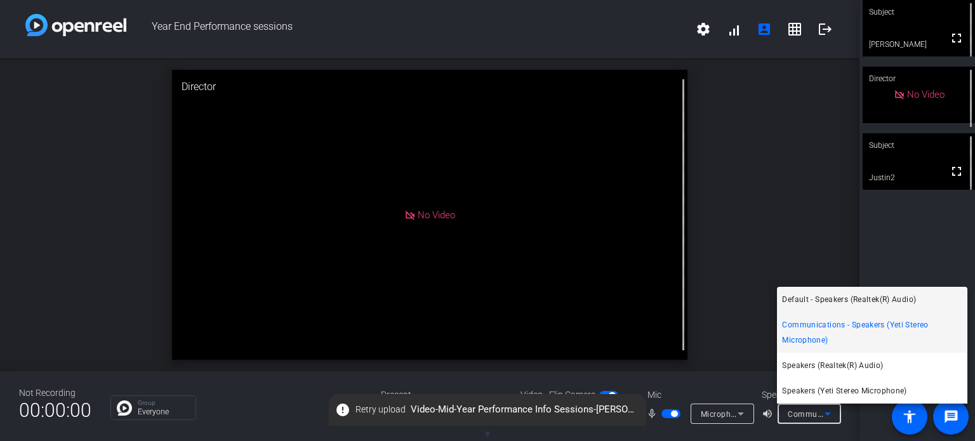
click at [813, 303] on span "Default - Speakers (Realtek(R) Audio)" at bounding box center [849, 299] width 134 height 15
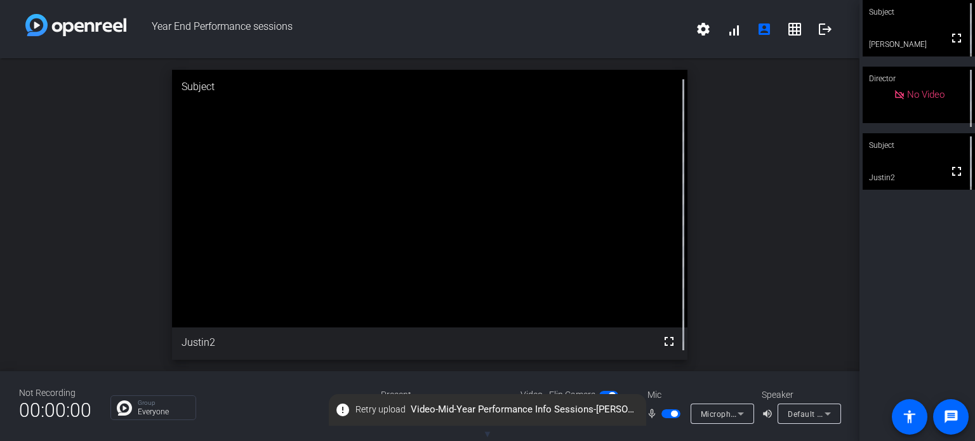
click at [396, 391] on div "Present" at bounding box center [444, 395] width 127 height 13
click at [395, 392] on div "Present" at bounding box center [444, 395] width 127 height 13
click at [525, 404] on span "error Retry upload Video-Mid-Year Performance Info Sessions-Marlyn Jasso -2025-…" at bounding box center [487, 410] width 317 height 23
click at [613, 435] on div at bounding box center [595, 431] width 63 height 14
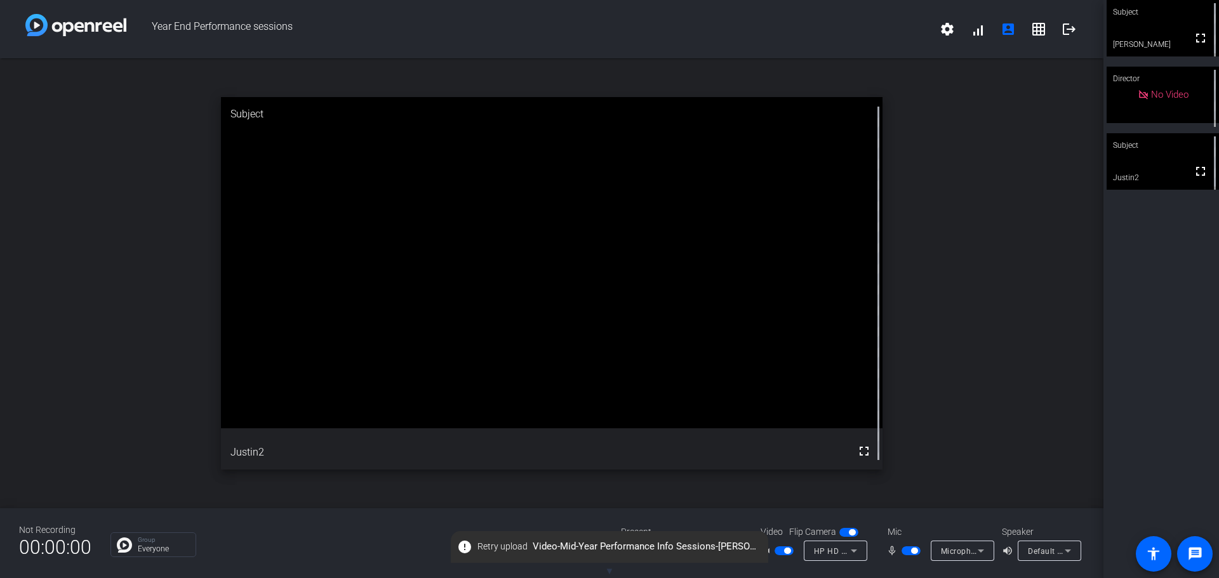
click at [608, 571] on span "▼" at bounding box center [610, 571] width 10 height 11
click at [650, 550] on span "button" at bounding box center [649, 551] width 6 height 6
